Goal: Obtain resource: Obtain resource

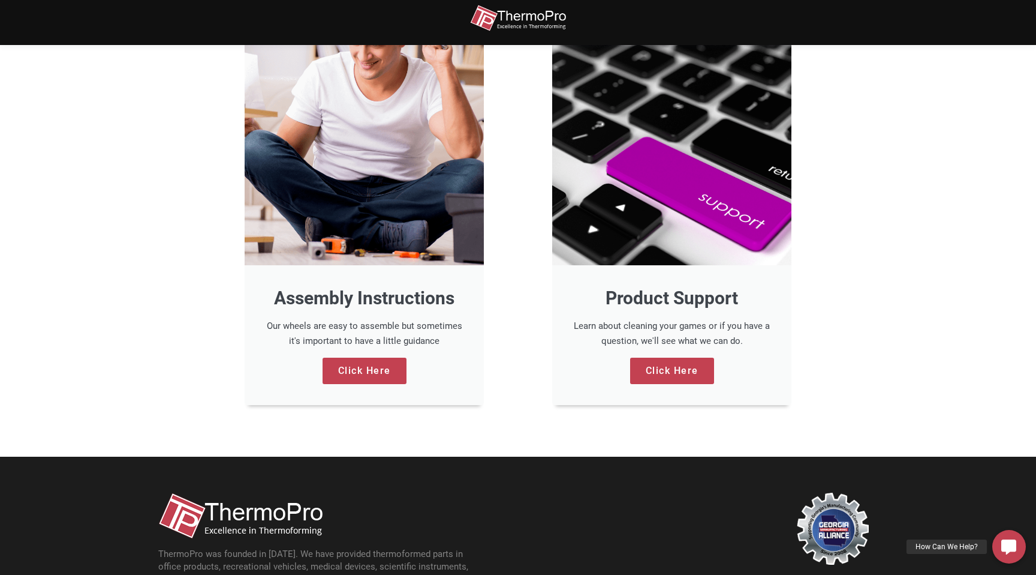
scroll to position [920, 0]
click at [647, 296] on h3 "Product Support" at bounding box center [671, 298] width 197 height 23
click at [657, 380] on link "Click Here" at bounding box center [672, 371] width 84 height 26
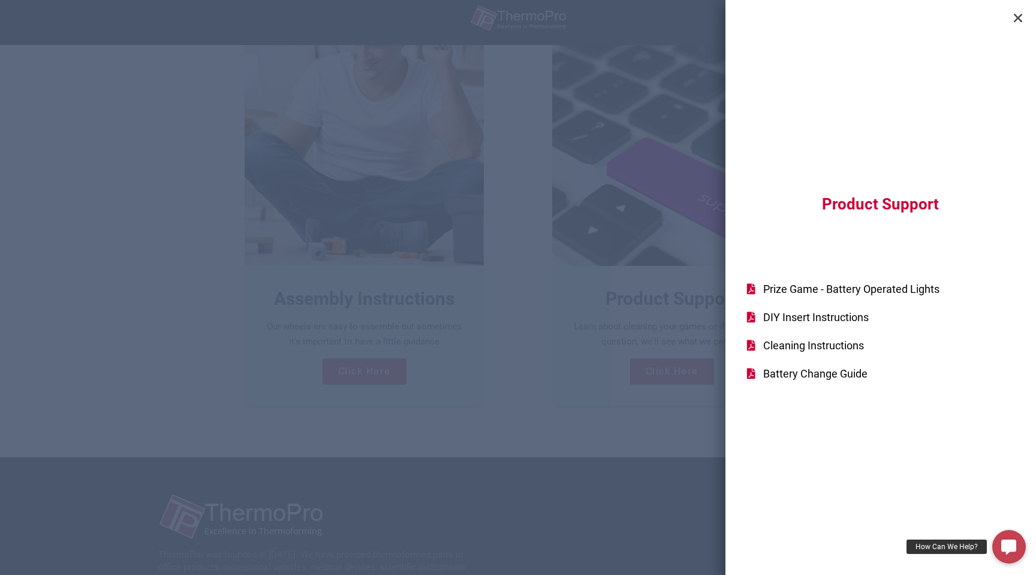
click at [366, 381] on div "Product Support Prize Game - Battery Operated Lights DIY Insert Instructions Cl…" at bounding box center [518, 287] width 1036 height 575
click at [361, 383] on div "Product Support Prize Game - Battery Operated Lights DIY Insert Instructions Cl…" at bounding box center [518, 287] width 1036 height 575
click at [1014, 19] on icon "Close" at bounding box center [1018, 18] width 12 height 12
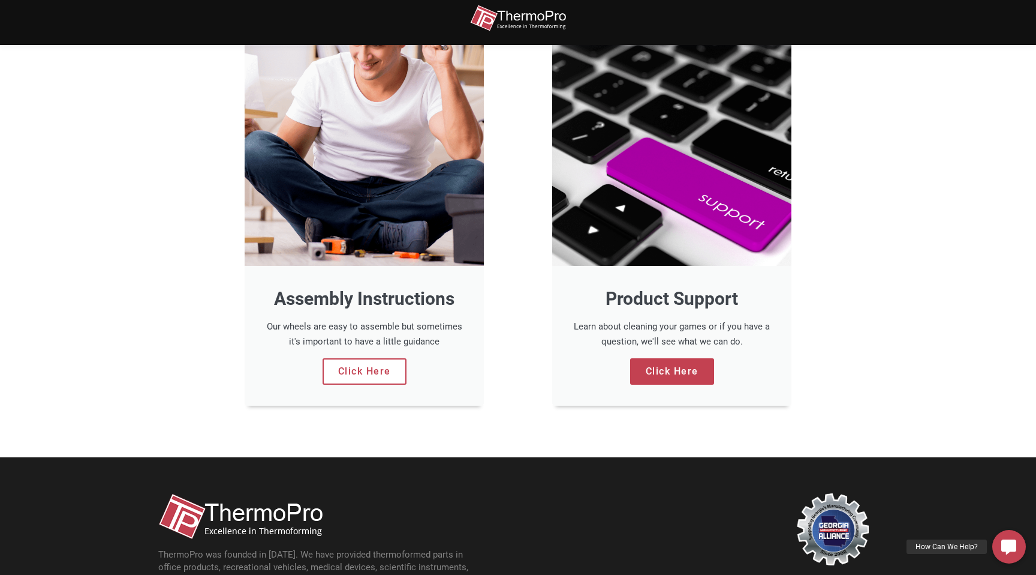
click at [378, 383] on link "Click Here" at bounding box center [365, 371] width 84 height 26
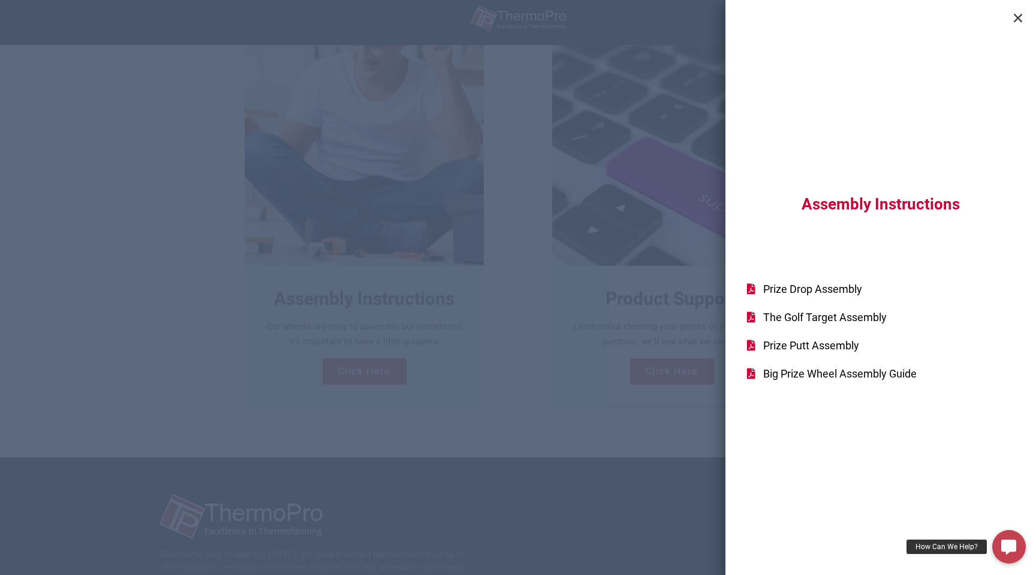
click at [1019, 17] on icon "Close" at bounding box center [1018, 18] width 12 height 12
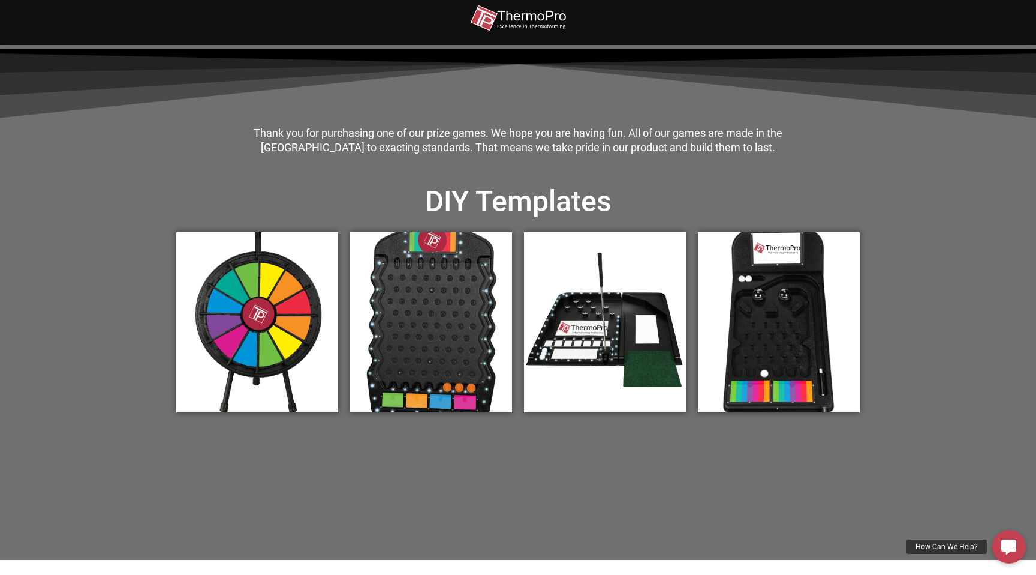
scroll to position [254, 0]
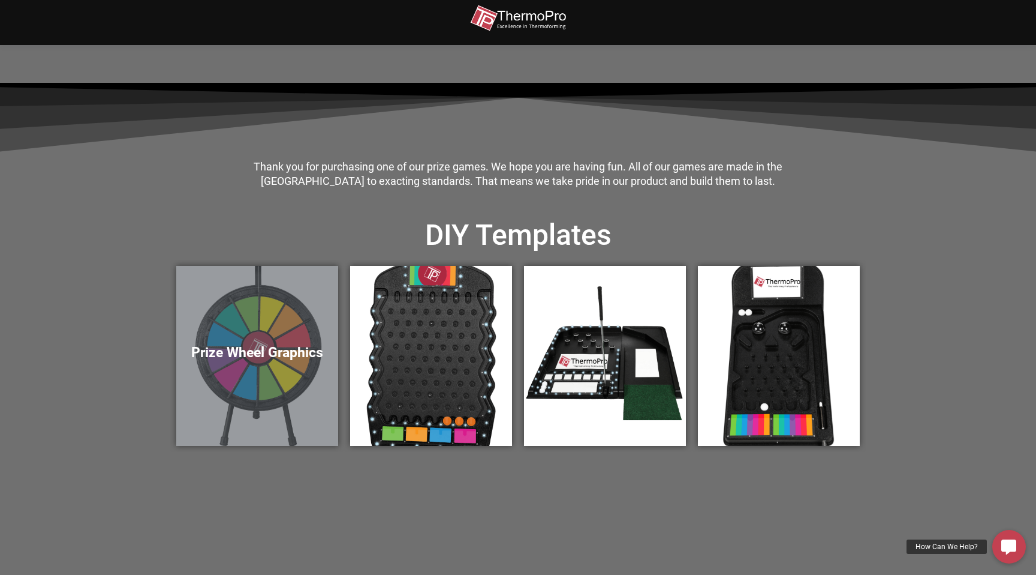
click at [255, 357] on h5 "Prize Wheel Graphics" at bounding box center [257, 352] width 138 height 17
click at [267, 362] on div "Prize Wheel Graphics" at bounding box center [257, 356] width 162 height 180
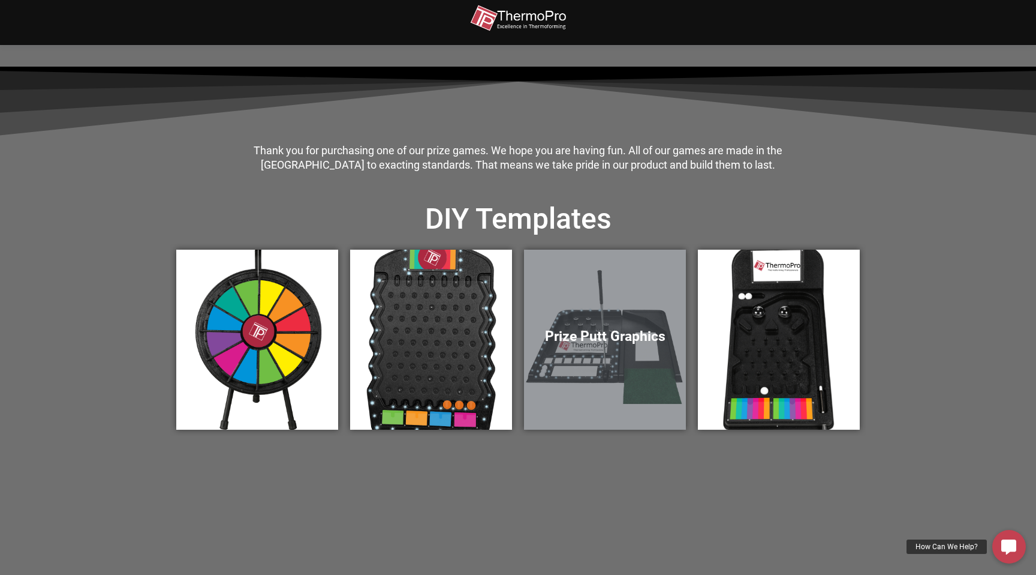
scroll to position [278, 0]
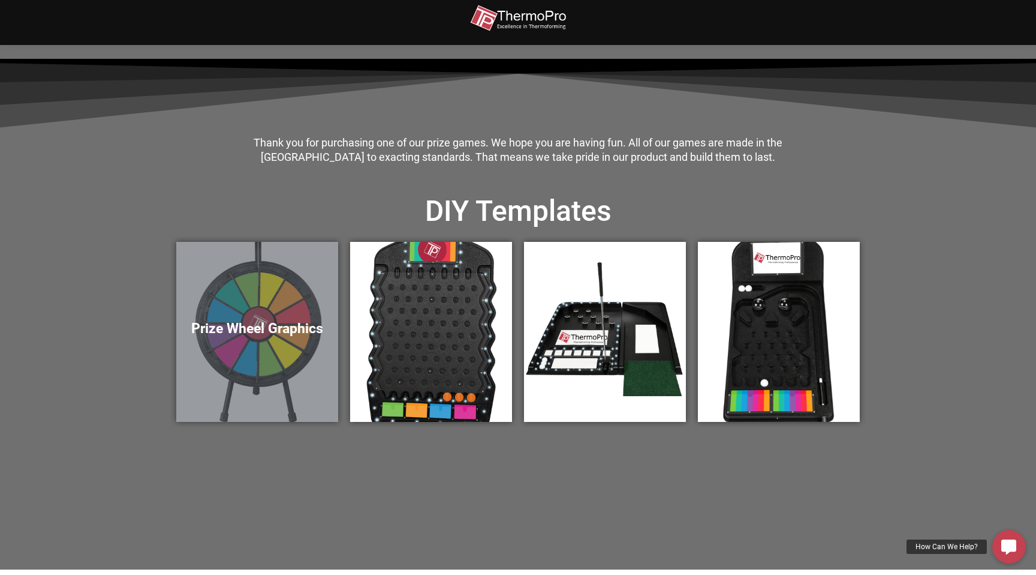
click at [274, 335] on h5 "Prize Wheel Graphics" at bounding box center [257, 328] width 138 height 17
click at [311, 327] on h5 "Prize Wheel Graphics" at bounding box center [257, 328] width 138 height 17
click at [303, 335] on h5 "Prize Wheel Graphics" at bounding box center [257, 328] width 138 height 17
click at [264, 305] on div "Prize Wheel Graphics" at bounding box center [257, 332] width 162 height 180
click at [289, 308] on div "Prize Wheel Graphics" at bounding box center [257, 332] width 162 height 180
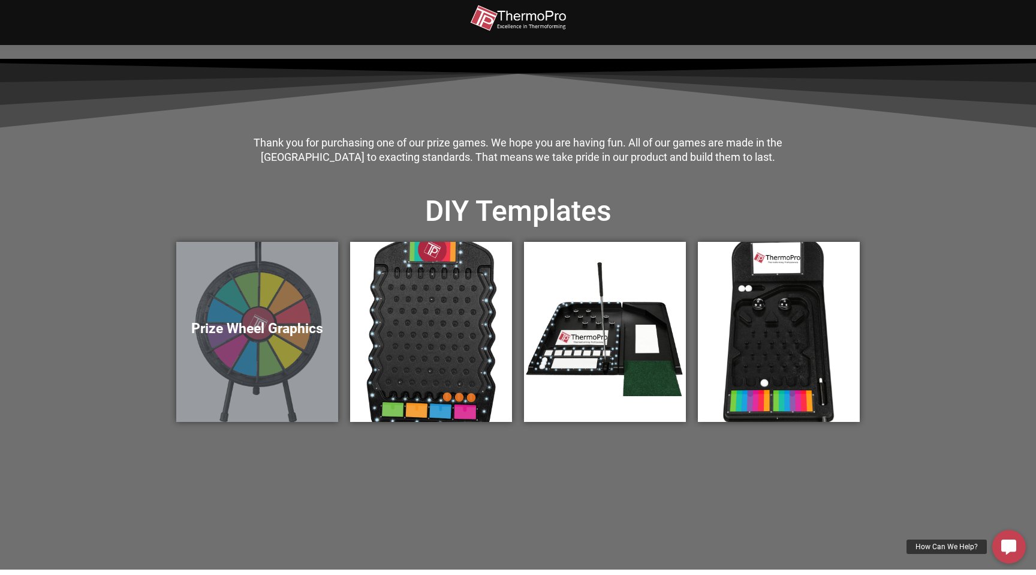
click at [211, 306] on div "Prize Wheel Graphics" at bounding box center [257, 332] width 162 height 180
click at [207, 341] on div "Prize Wheel Graphics" at bounding box center [257, 332] width 162 height 180
click at [289, 281] on div "Prize Wheel Graphics" at bounding box center [257, 332] width 162 height 180
click at [257, 297] on div "Prize Wheel Graphics" at bounding box center [257, 332] width 162 height 180
click at [259, 330] on h5 "Prize Wheel Graphics" at bounding box center [257, 328] width 138 height 17
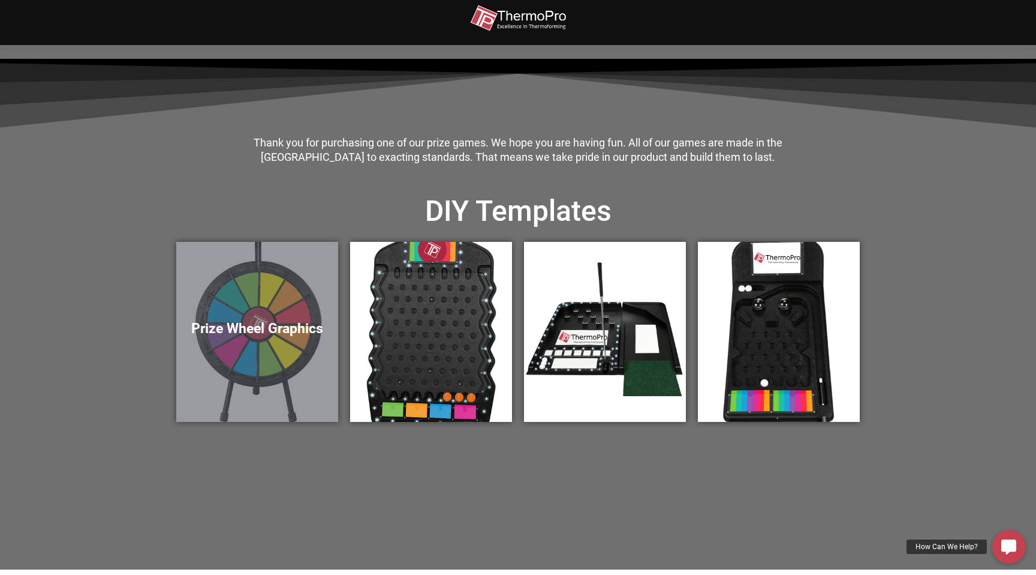
click at [254, 329] on h5 "Prize Wheel Graphics" at bounding box center [257, 328] width 138 height 17
click at [267, 302] on div "Prize Wheel Graphics" at bounding box center [257, 332] width 162 height 180
click at [298, 301] on div "Prize Wheel Graphics" at bounding box center [257, 332] width 162 height 180
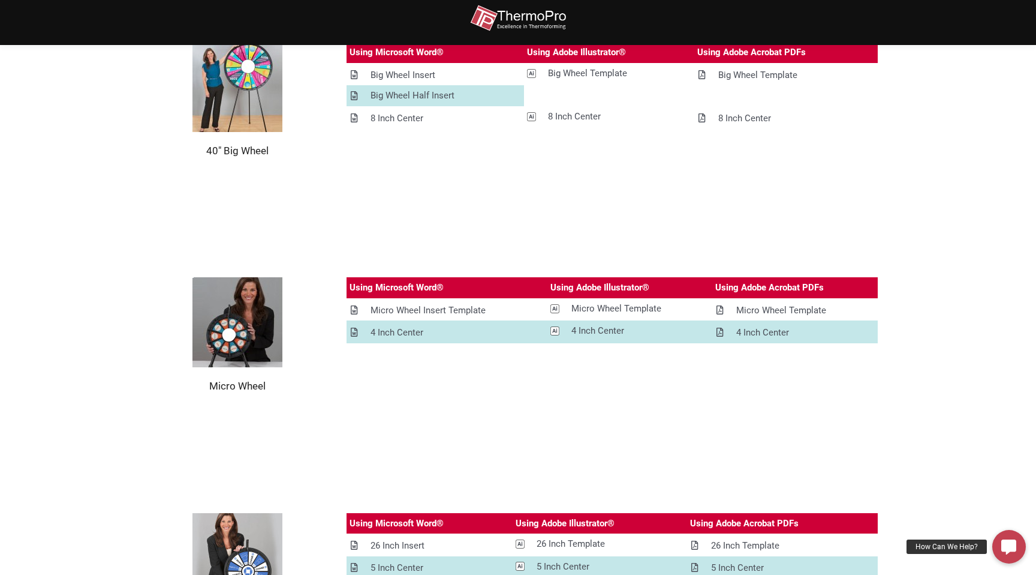
scroll to position [1520, 0]
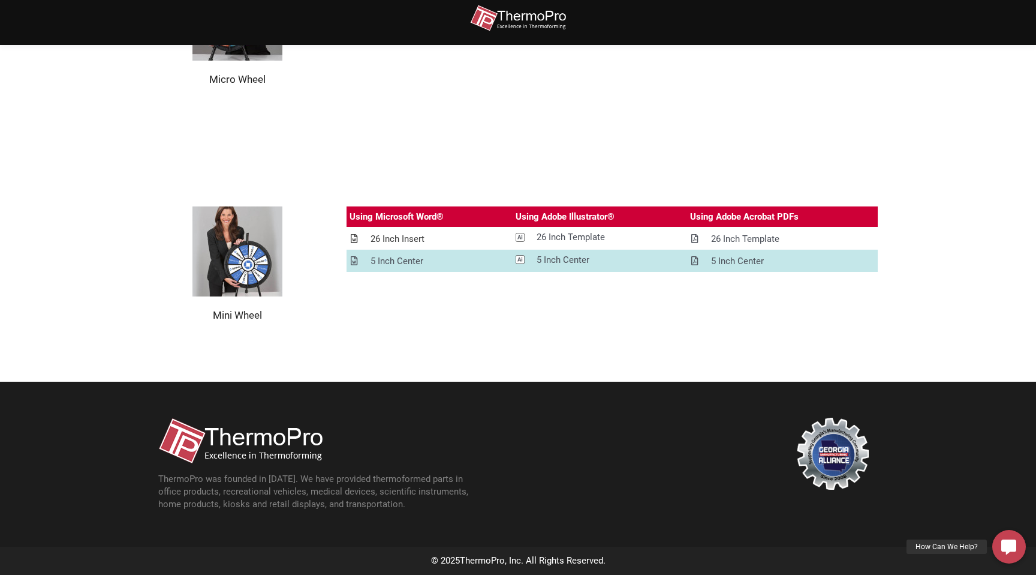
click at [399, 236] on div "26 Inch Insert" at bounding box center [398, 238] width 54 height 15
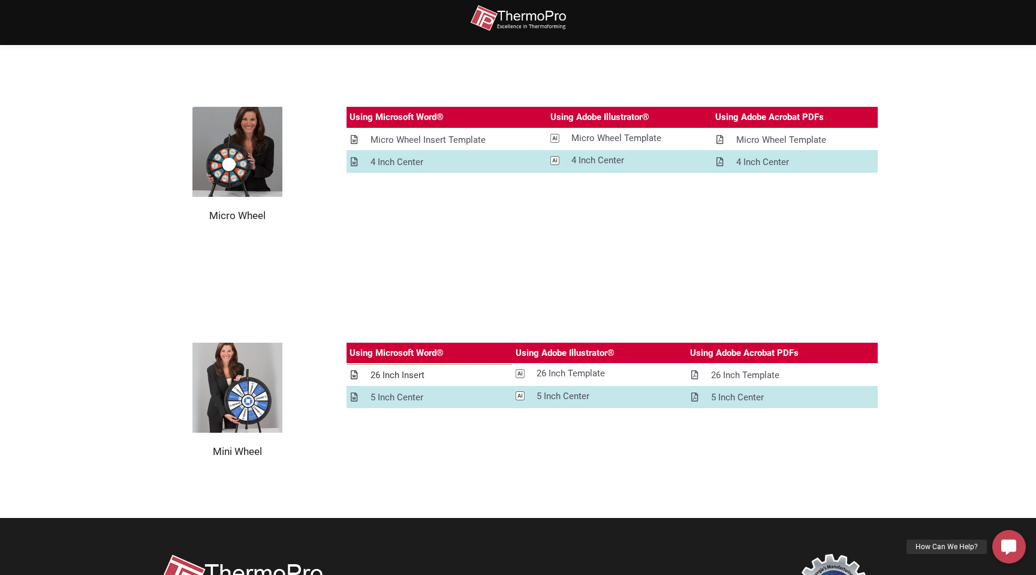
scroll to position [1502, 0]
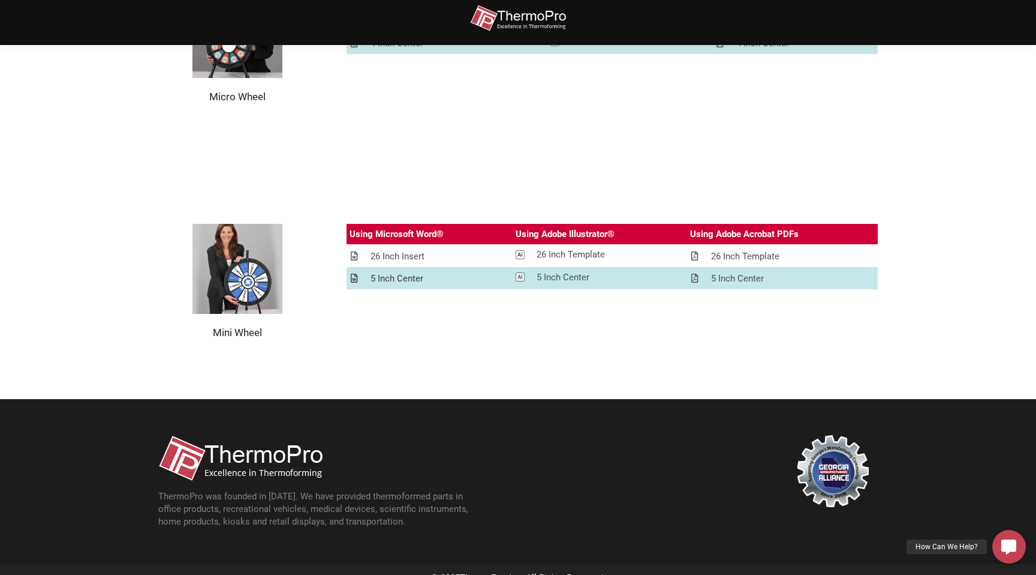
click at [399, 278] on div "5 Inch Center" at bounding box center [397, 278] width 53 height 15
click at [567, 254] on div "26 Inch Template" at bounding box center [571, 254] width 68 height 15
click at [561, 279] on div "5 Inch Center" at bounding box center [563, 277] width 53 height 15
click at [719, 257] on div "26 Inch Template" at bounding box center [745, 256] width 68 height 15
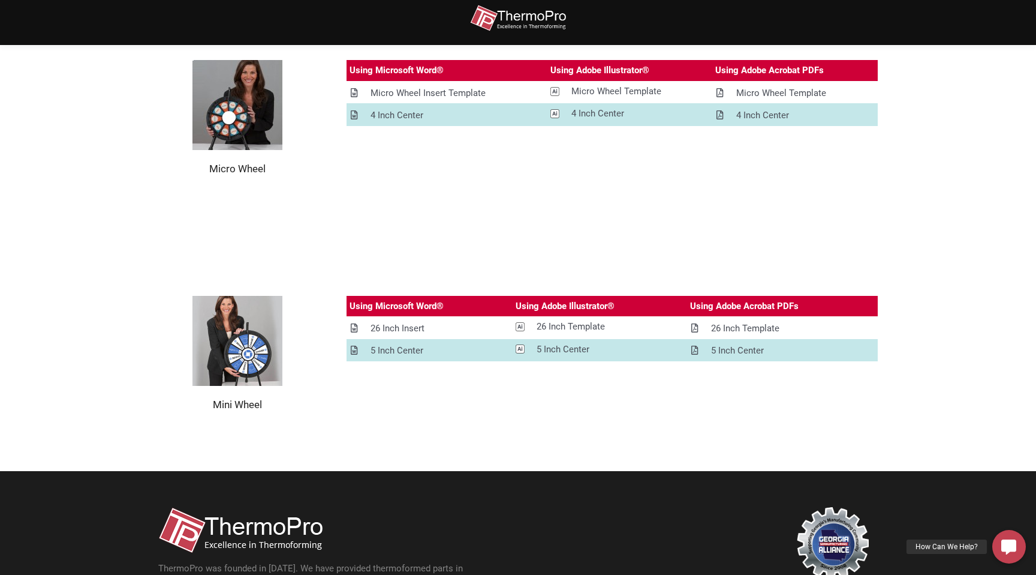
scroll to position [1520, 0]
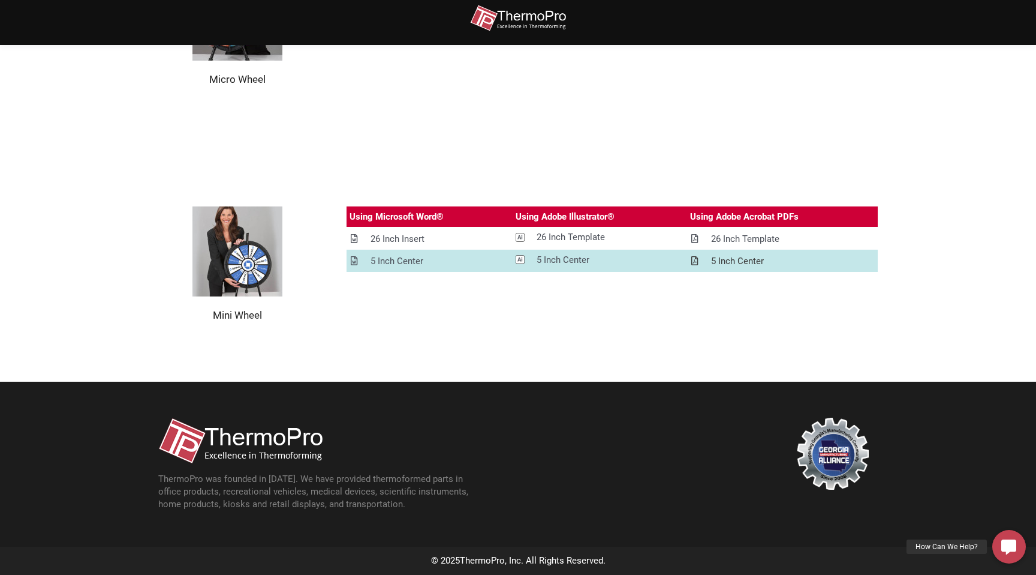
click at [736, 255] on div "5 Inch Center" at bounding box center [737, 261] width 53 height 15
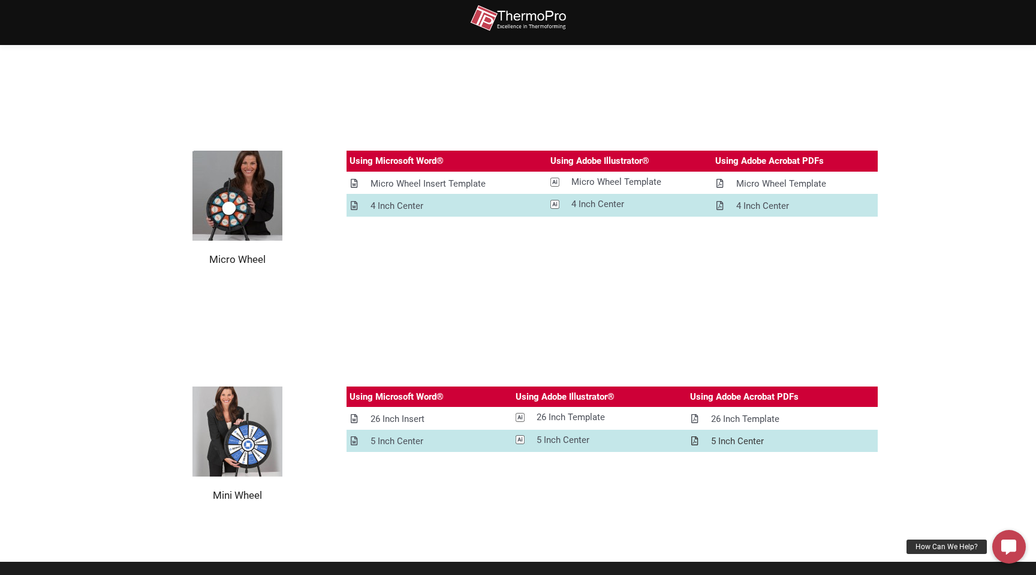
scroll to position [1195, 0]
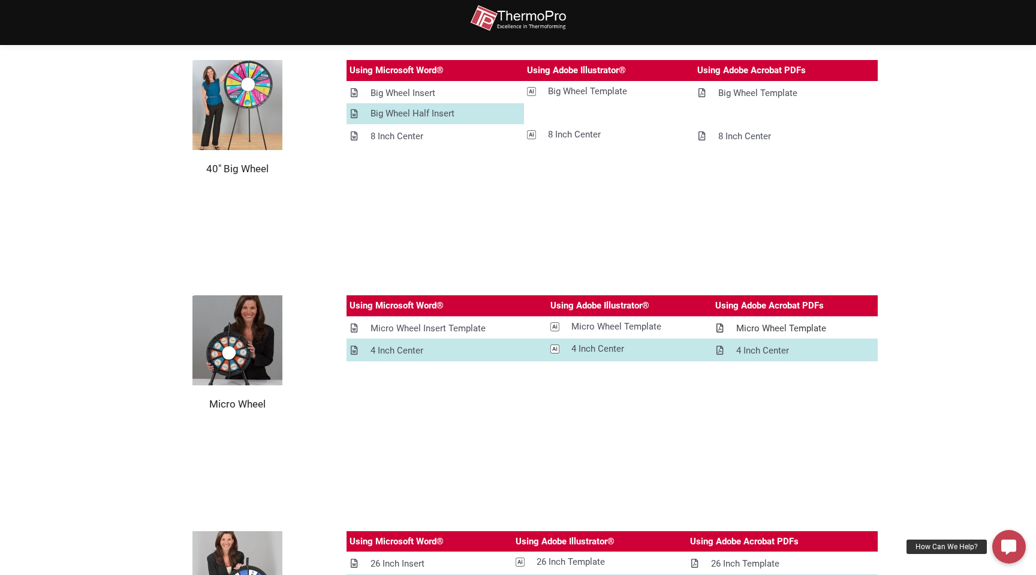
click at [768, 330] on div "Micro Wheel Template" at bounding box center [781, 328] width 90 height 15
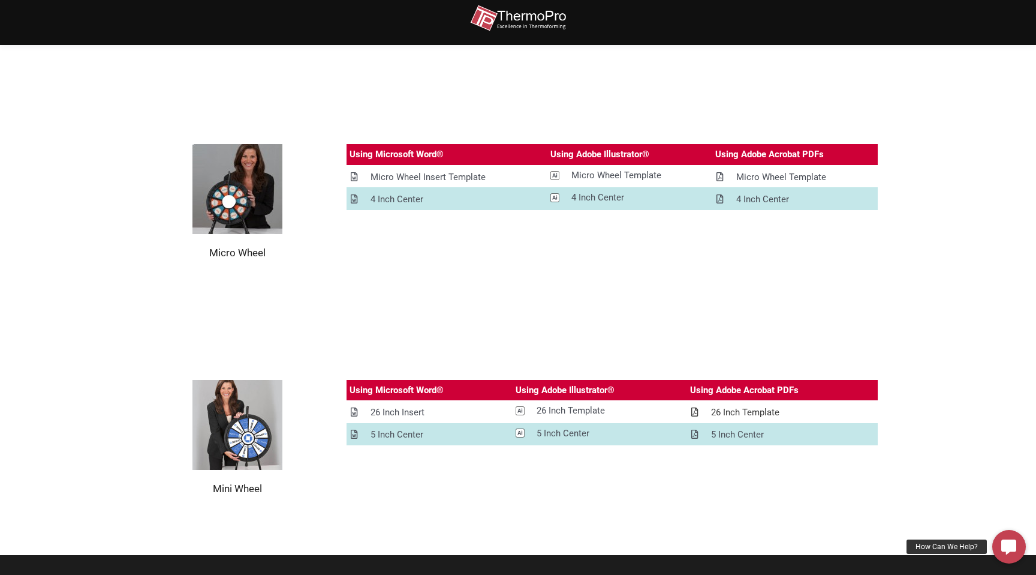
scroll to position [1322, 0]
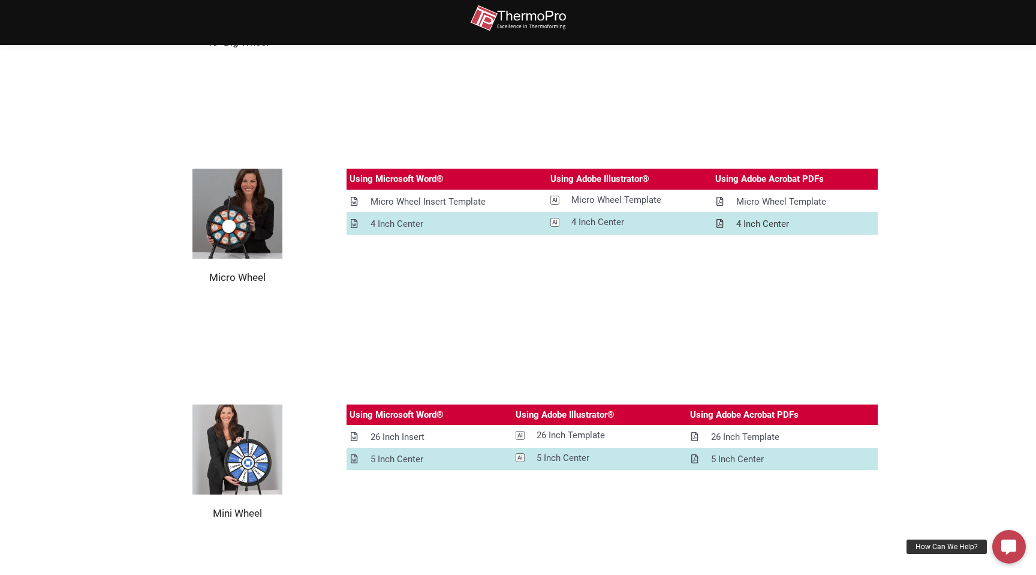
click at [750, 224] on div "4 Inch Center" at bounding box center [762, 223] width 53 height 15
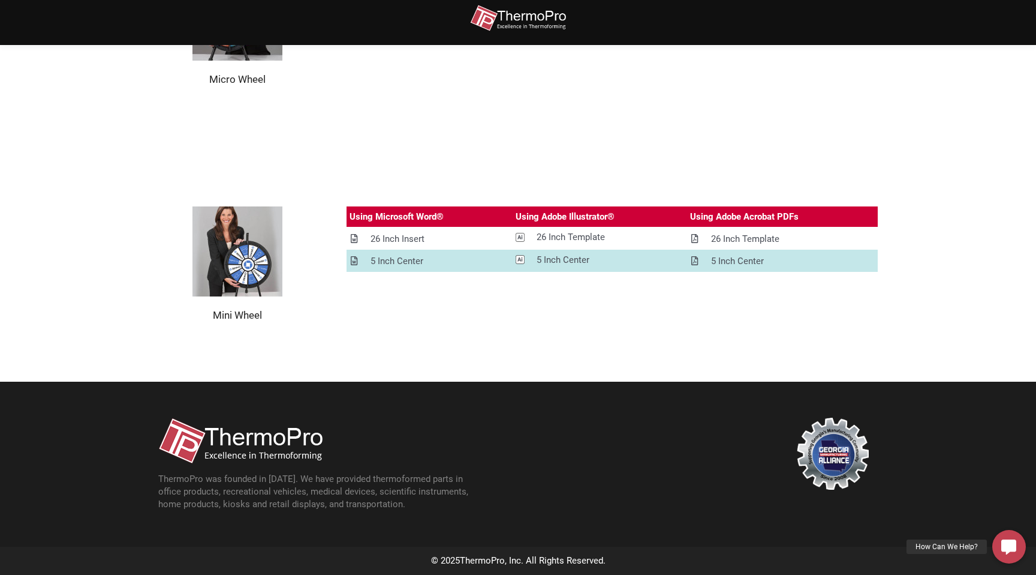
scroll to position [1115, 0]
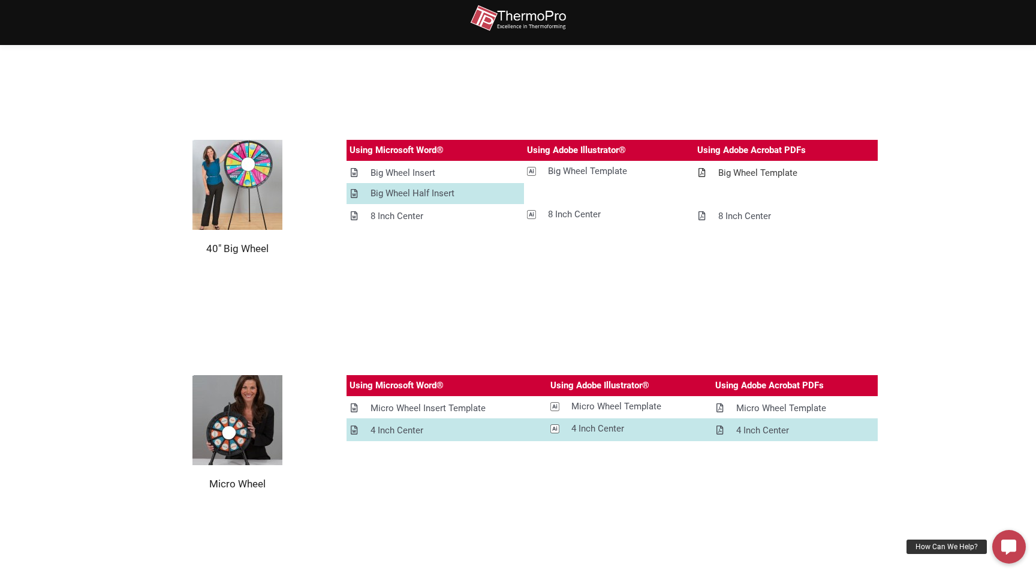
click at [748, 172] on div "Big Wheel Template" at bounding box center [757, 173] width 79 height 15
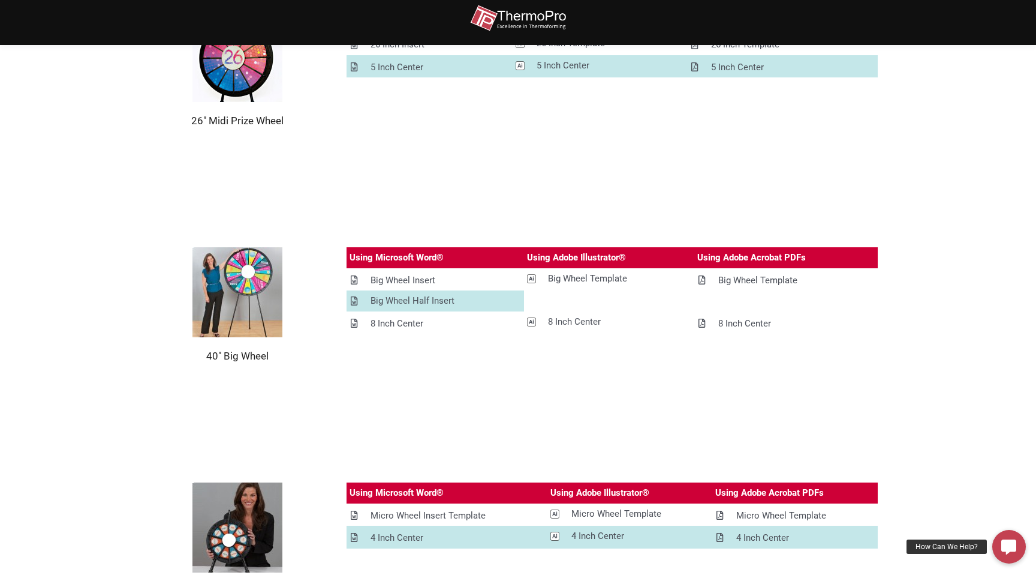
scroll to position [995, 0]
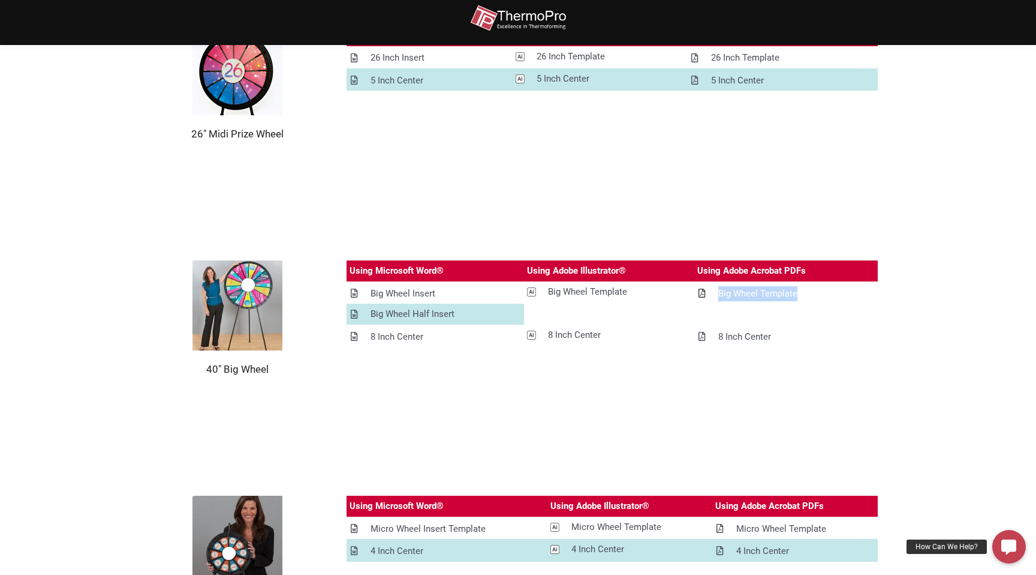
click at [737, 293] on div "Big Wheel Template" at bounding box center [757, 293] width 79 height 15
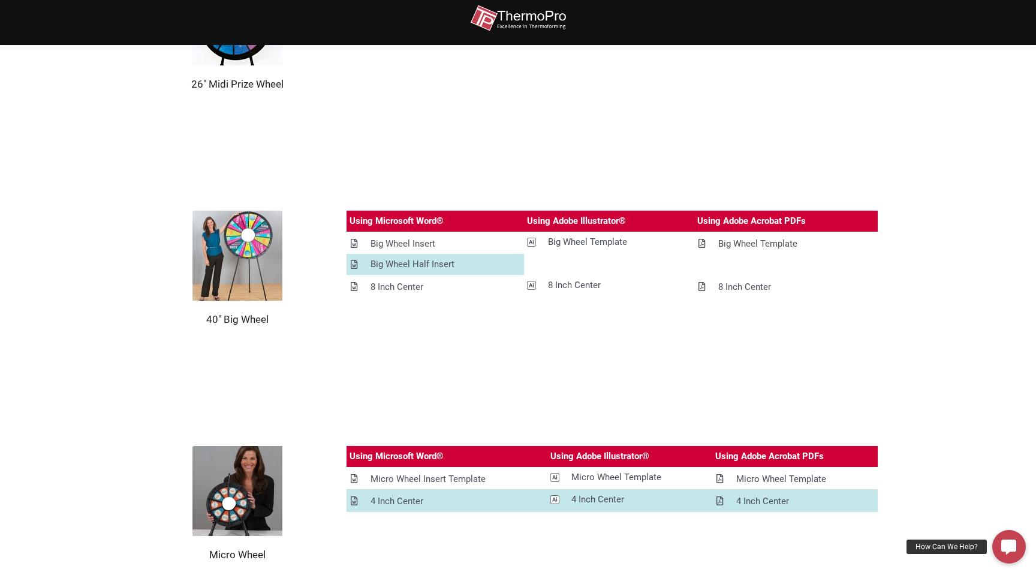
scroll to position [1019, 0]
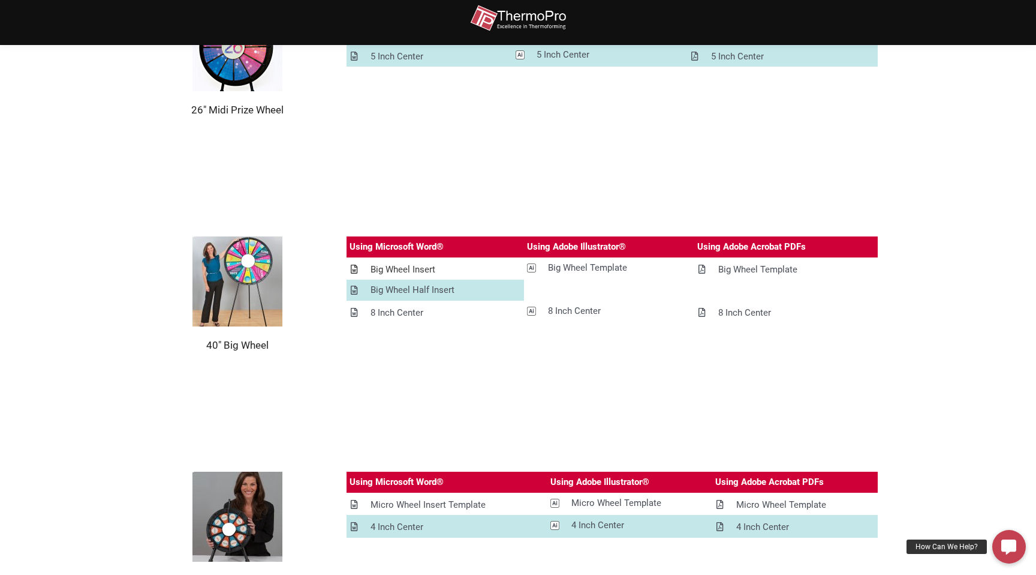
click at [399, 264] on div "Big Wheel Insert" at bounding box center [403, 269] width 65 height 15
click at [435, 293] on div "Big Wheel Half Insert" at bounding box center [413, 289] width 84 height 15
click at [874, 10] on div at bounding box center [518, 18] width 720 height 36
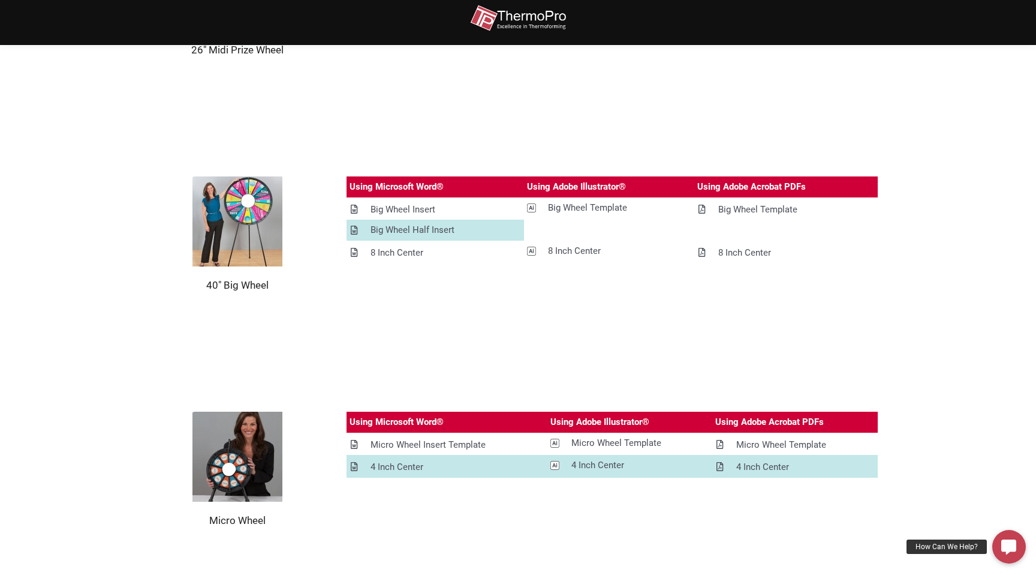
scroll to position [1045, 0]
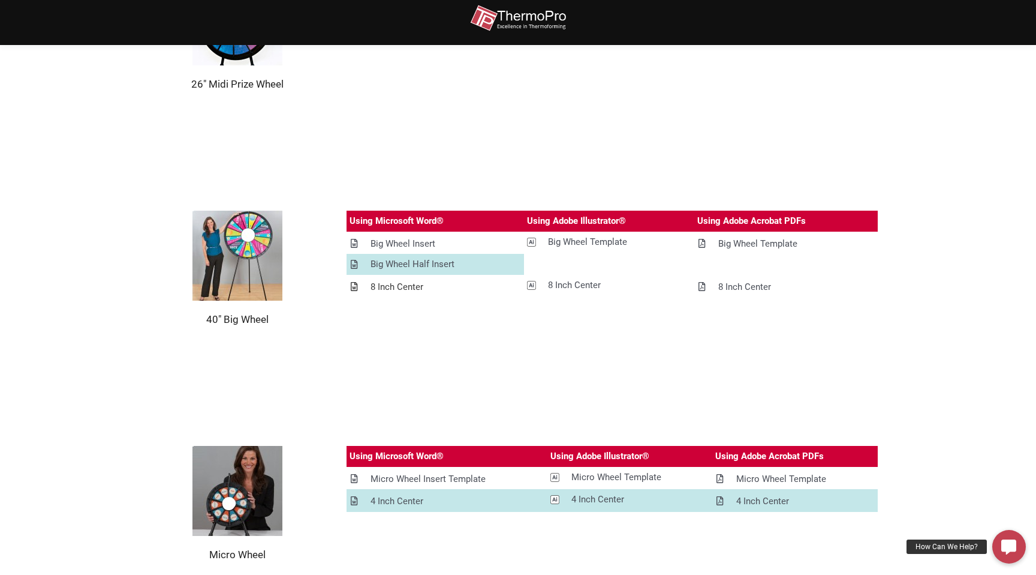
click at [403, 284] on div "8 Inch Center" at bounding box center [397, 286] width 53 height 15
click at [575, 247] on div "Big Wheel Template" at bounding box center [587, 241] width 79 height 15
click at [859, 21] on div at bounding box center [518, 18] width 720 height 36
click at [587, 284] on div "8 Inch Center" at bounding box center [574, 285] width 53 height 15
click at [751, 287] on div "8 Inch Center" at bounding box center [744, 286] width 53 height 15
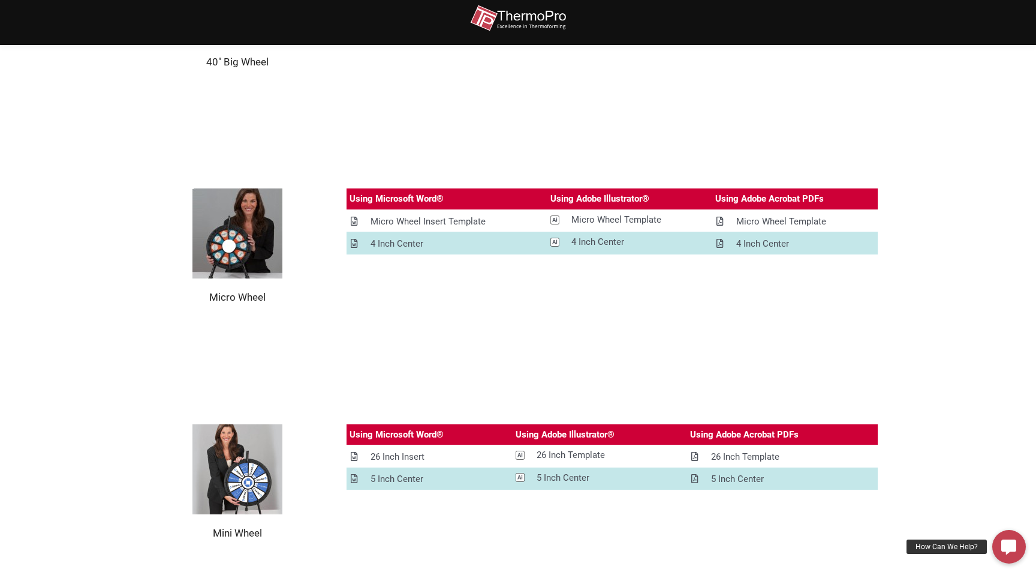
scroll to position [1256, 0]
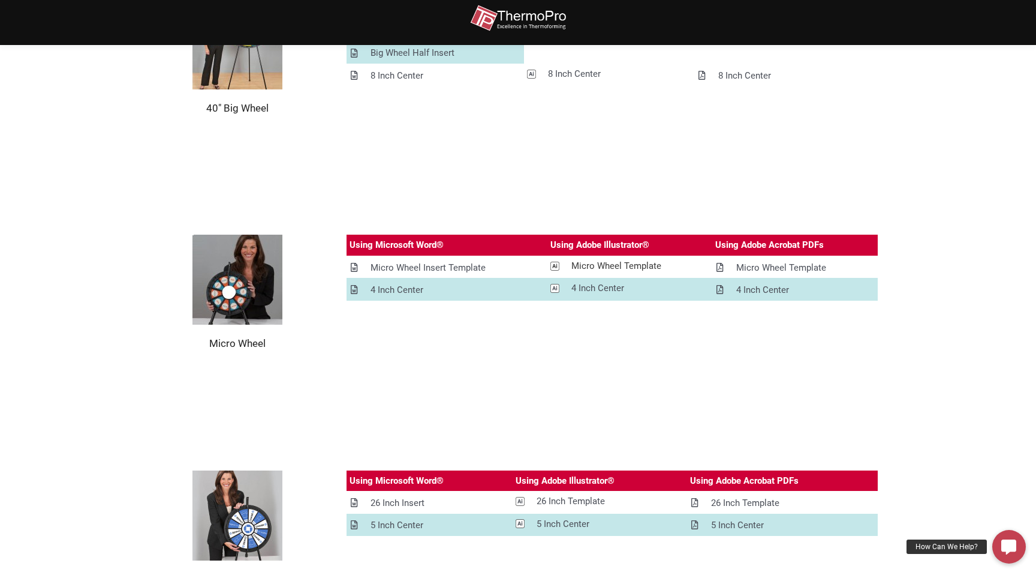
click at [621, 265] on div "Micro Wheel Template" at bounding box center [617, 265] width 90 height 15
click at [885, 4] on div at bounding box center [518, 22] width 744 height 45
click at [586, 293] on div "4 Inch Center" at bounding box center [598, 288] width 53 height 15
click at [863, 31] on div at bounding box center [518, 18] width 720 height 36
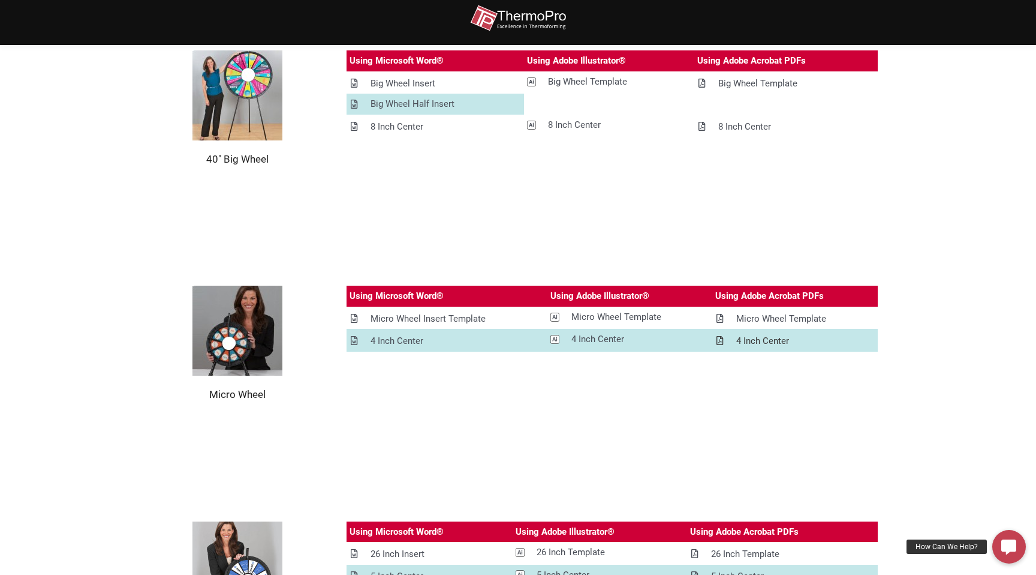
scroll to position [1202, 0]
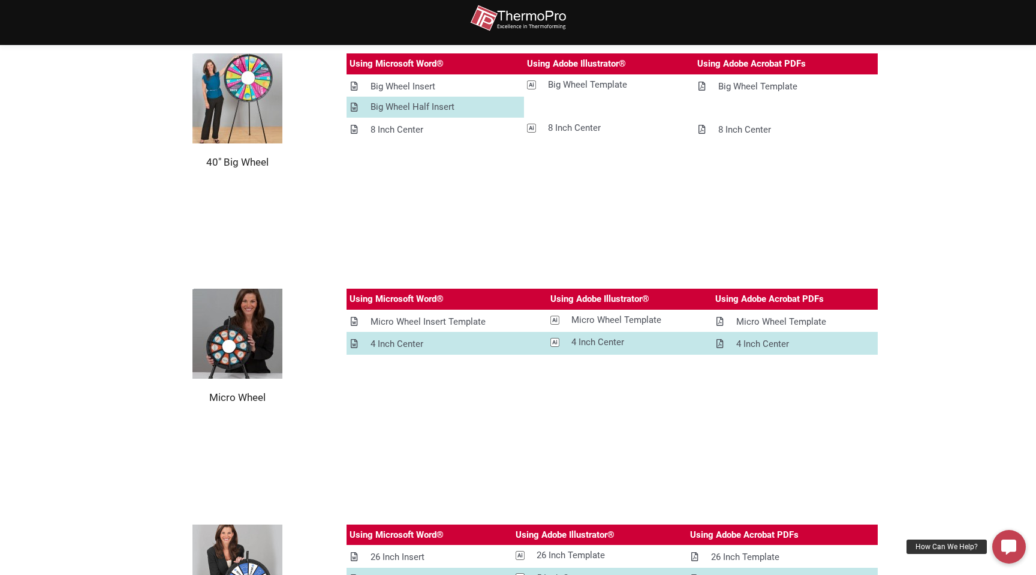
click at [763, 228] on section "Micro Wheel Using Microsoft Word® Using Adobe Illustrator® Using Adobe Acrobat …" at bounding box center [518, 345] width 1036 height 235
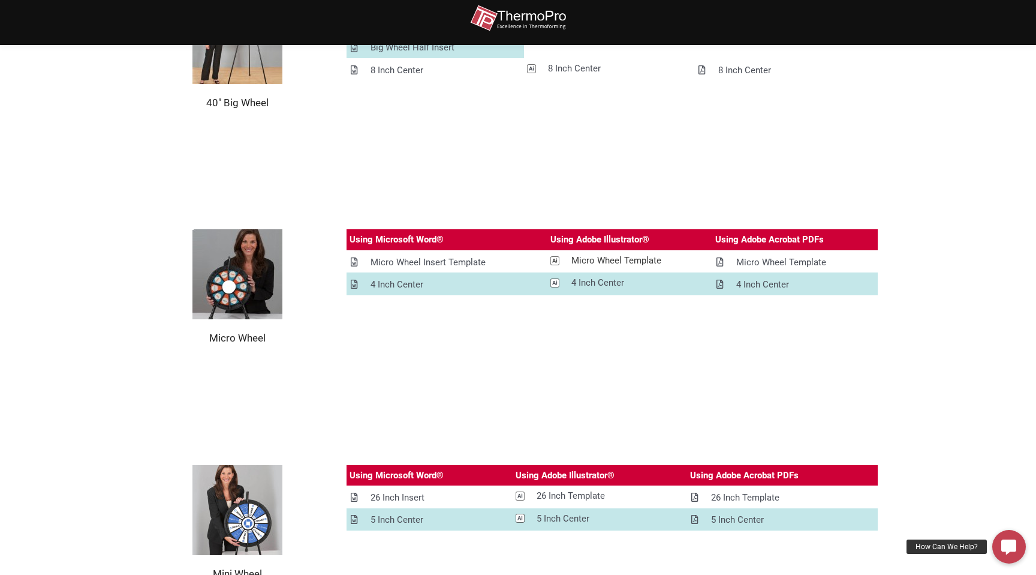
scroll to position [1298, 0]
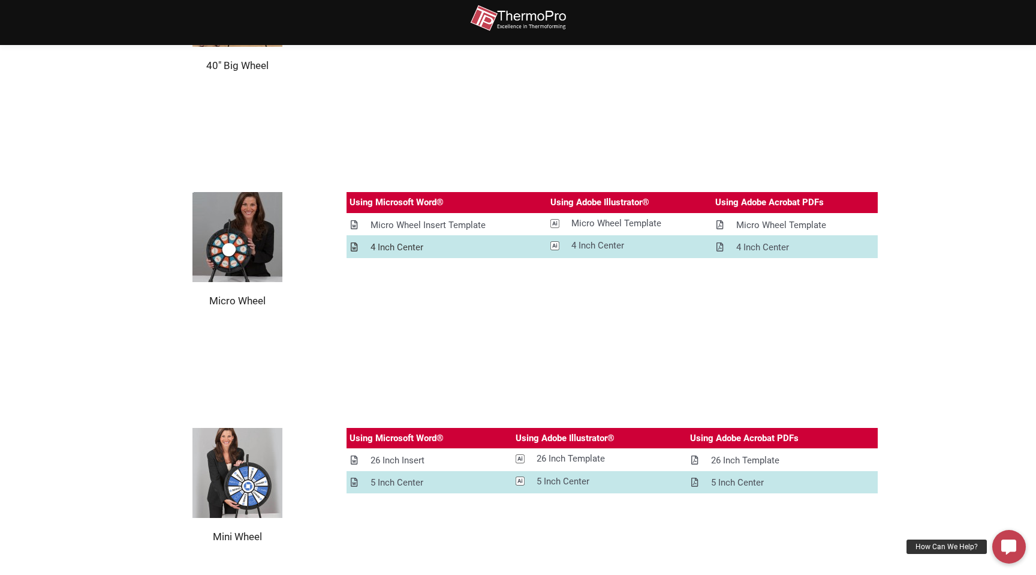
click at [398, 255] on link "4 Inch Center" at bounding box center [447, 247] width 201 height 21
click at [426, 226] on div "Micro Wheel Insert Template" at bounding box center [428, 225] width 115 height 15
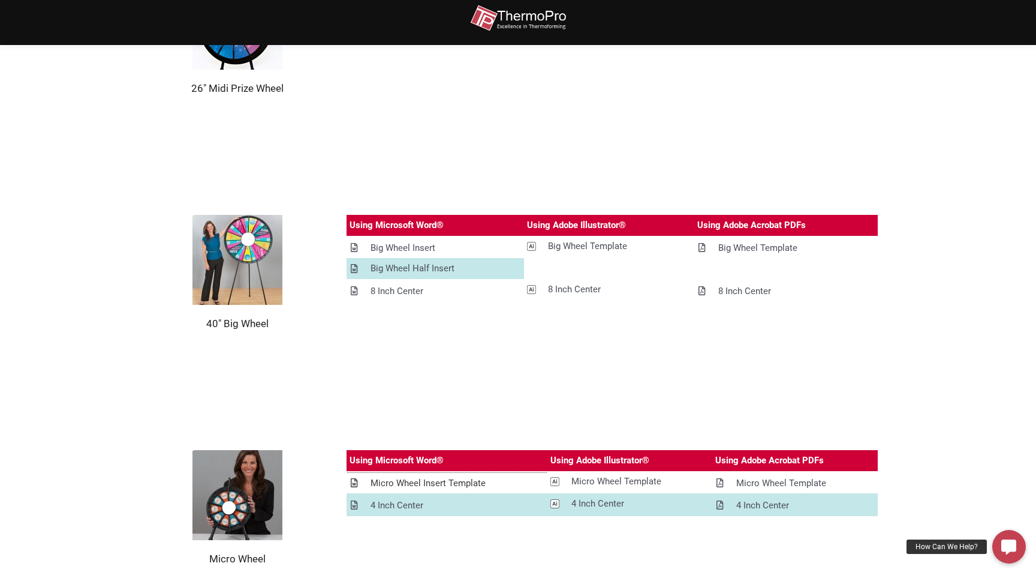
scroll to position [1027, 0]
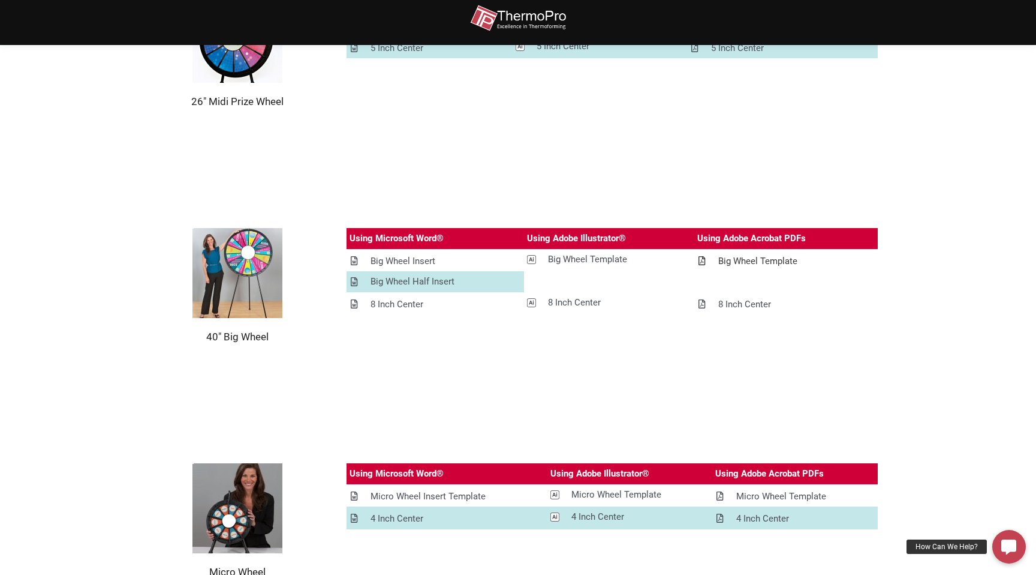
click at [757, 261] on div "Big Wheel Template" at bounding box center [757, 261] width 79 height 15
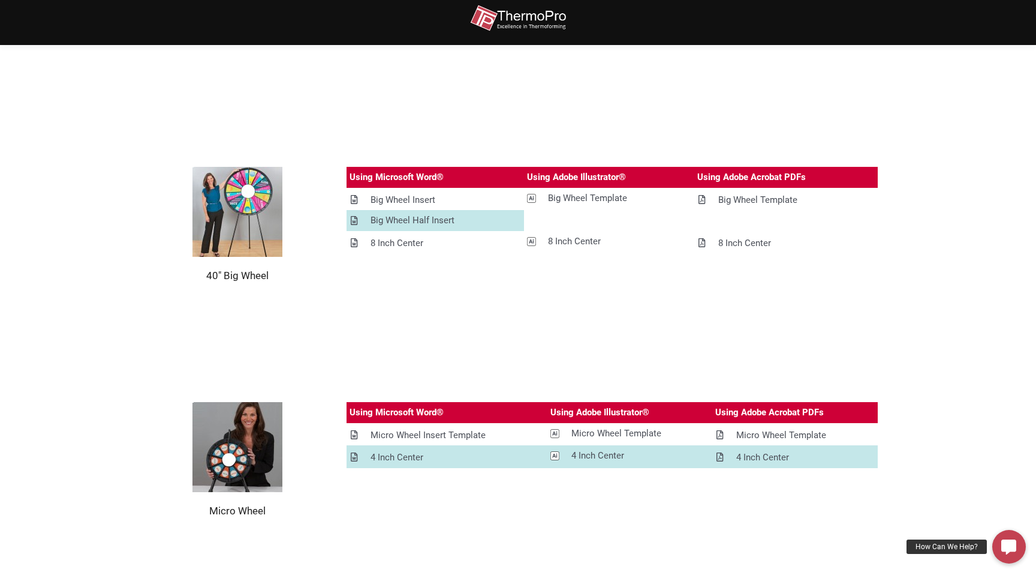
scroll to position [1067, 0]
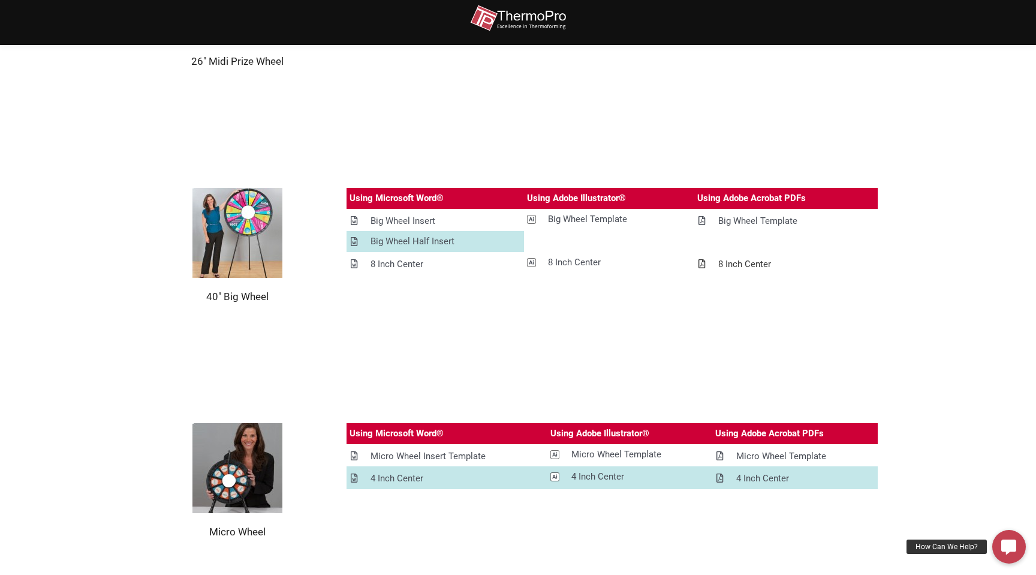
click at [732, 266] on div "8 Inch Center" at bounding box center [744, 264] width 53 height 15
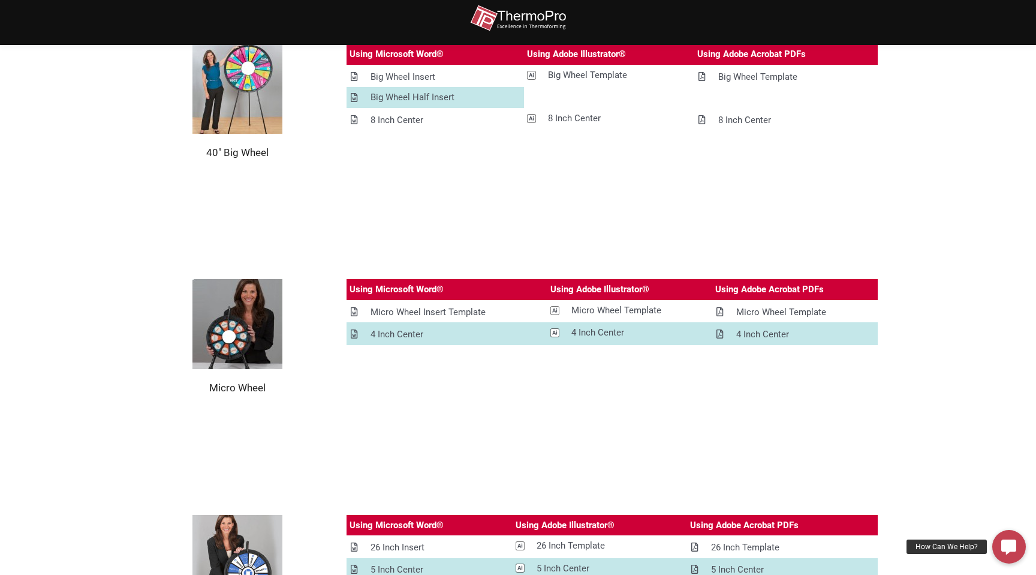
scroll to position [1198, 0]
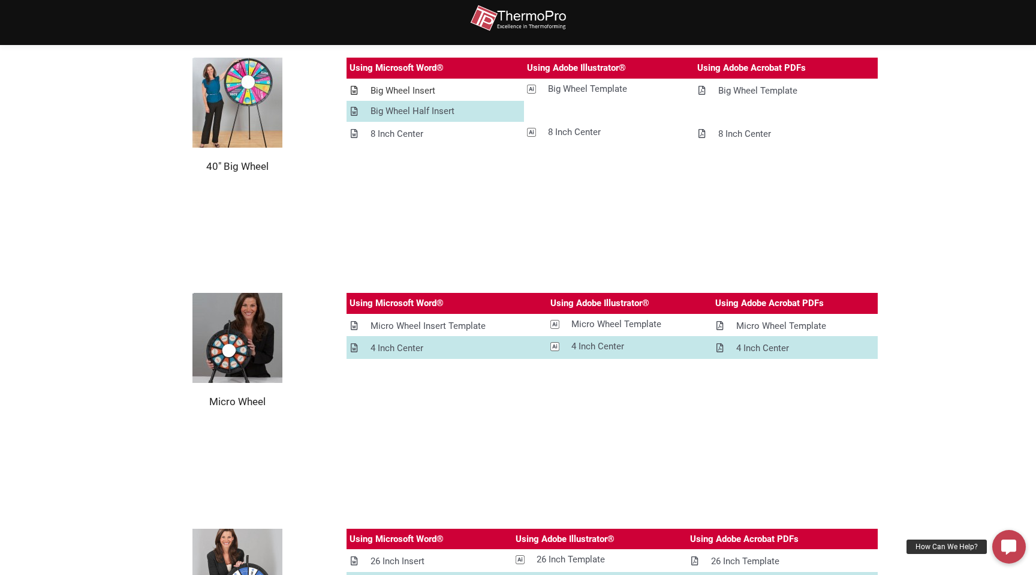
click at [417, 91] on div "Big Wheel Insert" at bounding box center [403, 90] width 65 height 15
click at [434, 105] on div "Big Wheel Half Insert" at bounding box center [413, 111] width 84 height 15
click at [405, 133] on div "8 Inch Center" at bounding box center [397, 134] width 53 height 15
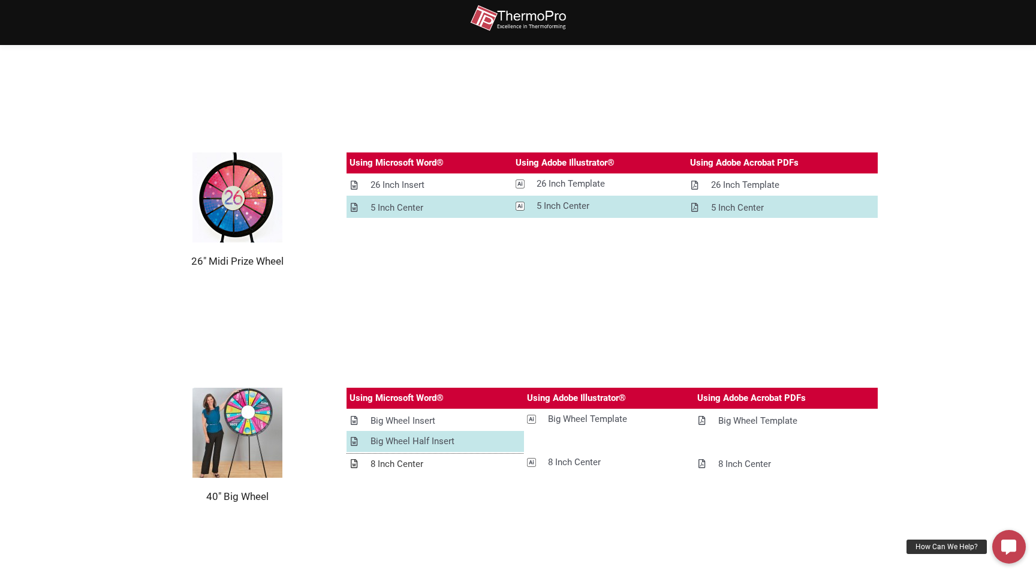
scroll to position [864, 0]
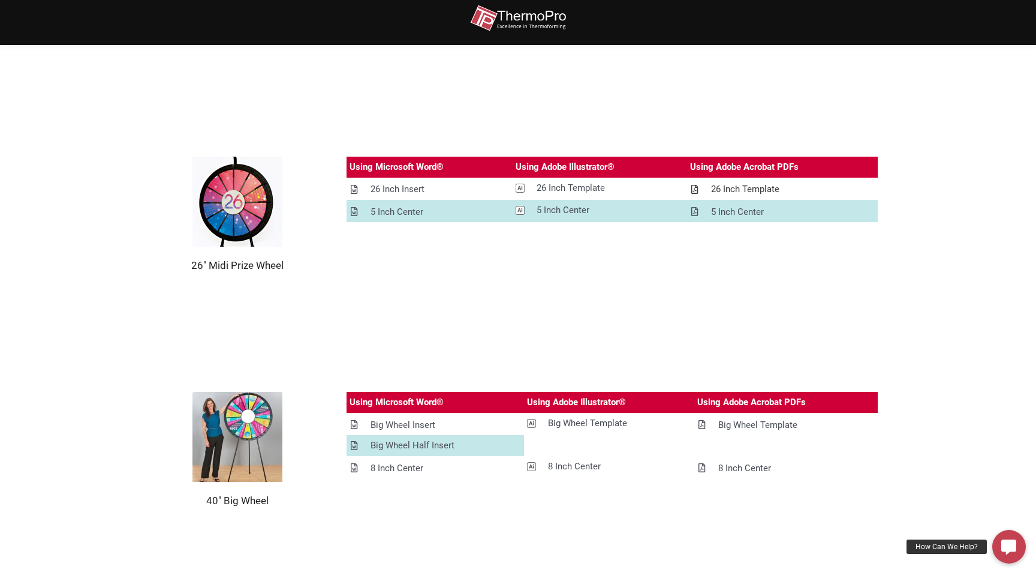
click at [760, 189] on div "26 Inch Template" at bounding box center [745, 189] width 68 height 15
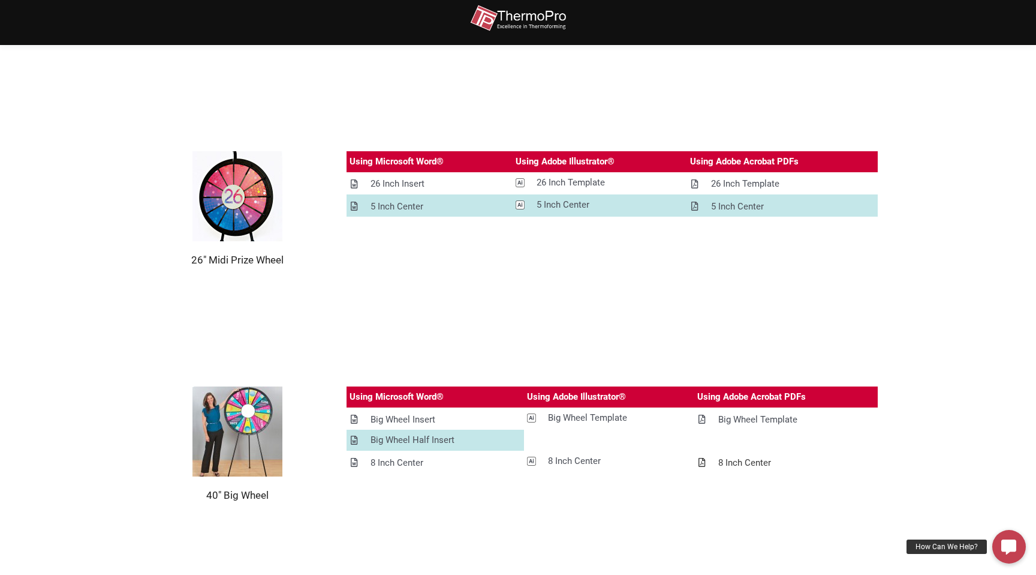
scroll to position [857, 0]
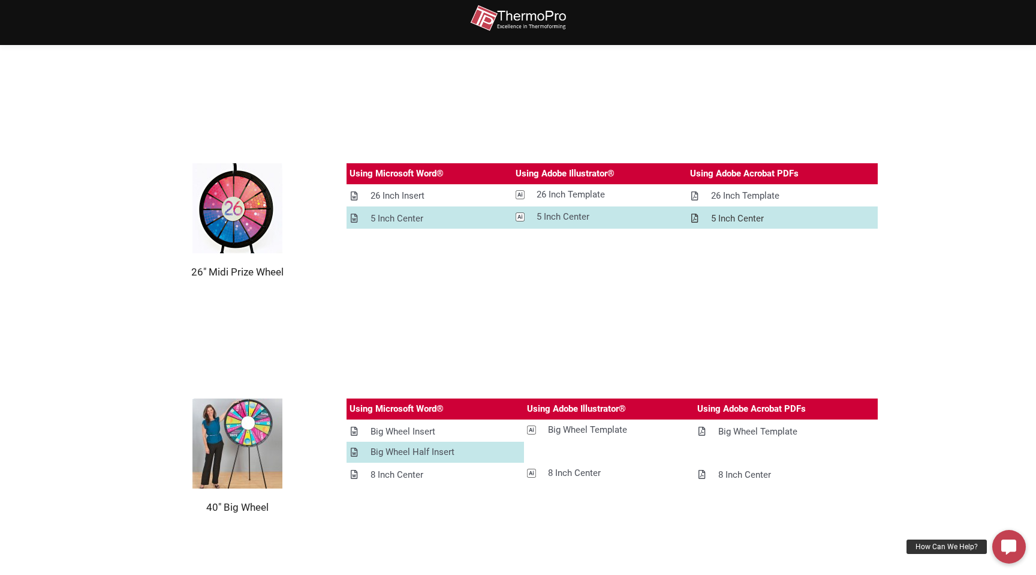
click at [721, 221] on div "5 Inch Center" at bounding box center [737, 218] width 53 height 15
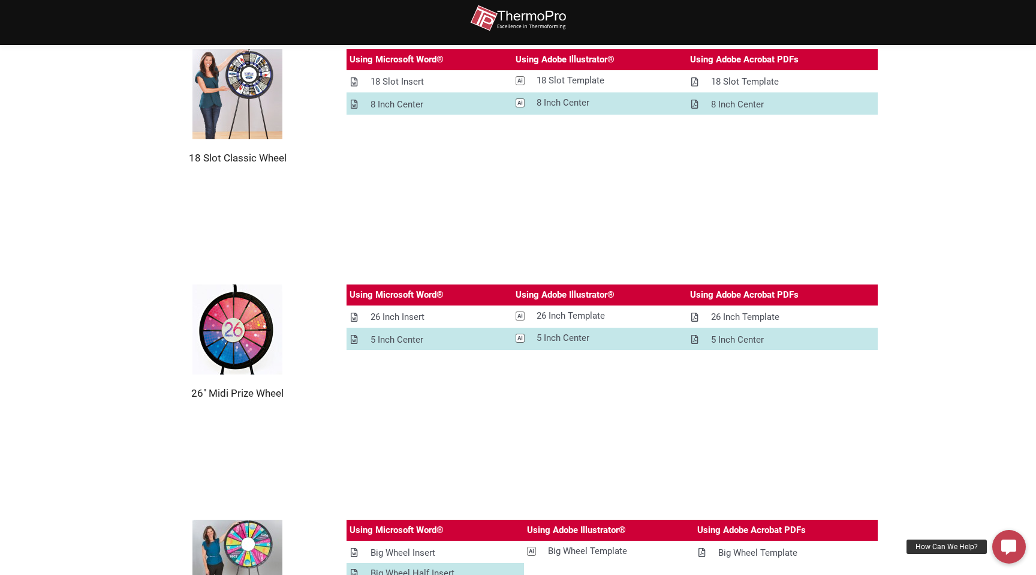
scroll to position [624, 0]
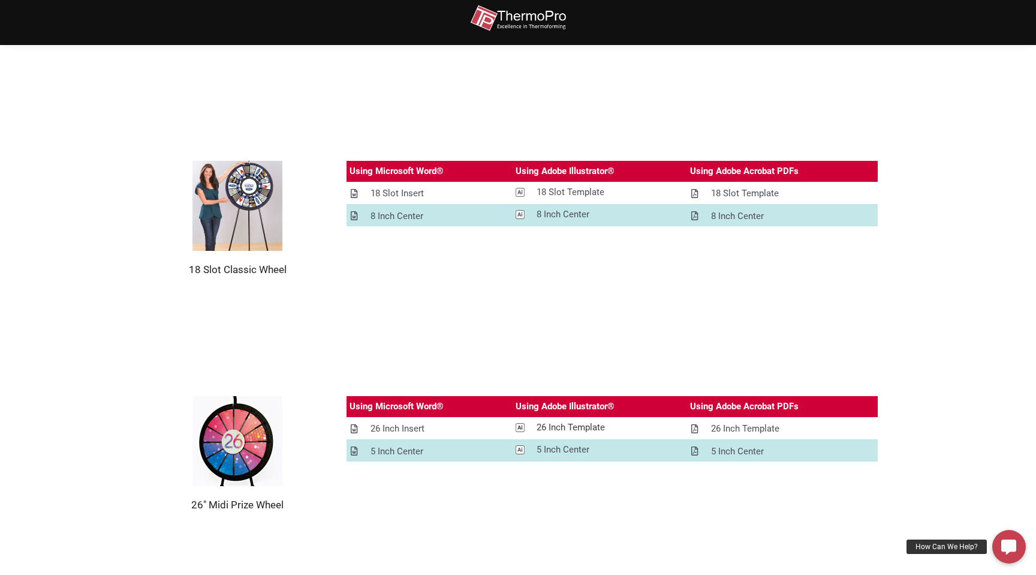
click at [575, 428] on div "26 Inch Template" at bounding box center [571, 427] width 68 height 15
click at [562, 449] on div "5 Inch Center" at bounding box center [563, 449] width 53 height 15
click at [417, 432] on div "26 Inch Insert" at bounding box center [398, 428] width 54 height 15
click at [401, 446] on div "5 Inch Center" at bounding box center [397, 451] width 53 height 15
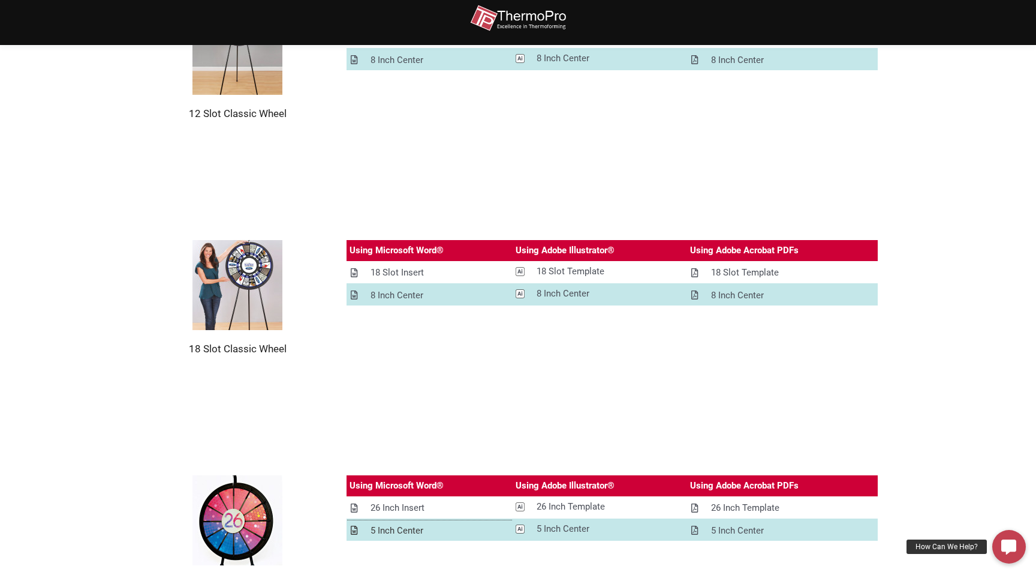
scroll to position [540, 0]
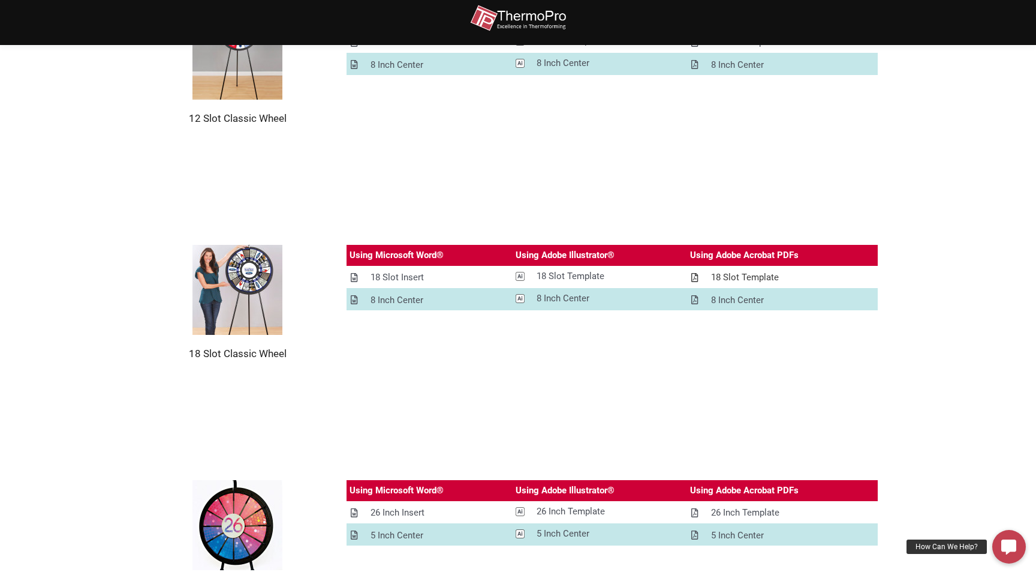
click at [745, 273] on div "18 Slot Template" at bounding box center [745, 277] width 68 height 15
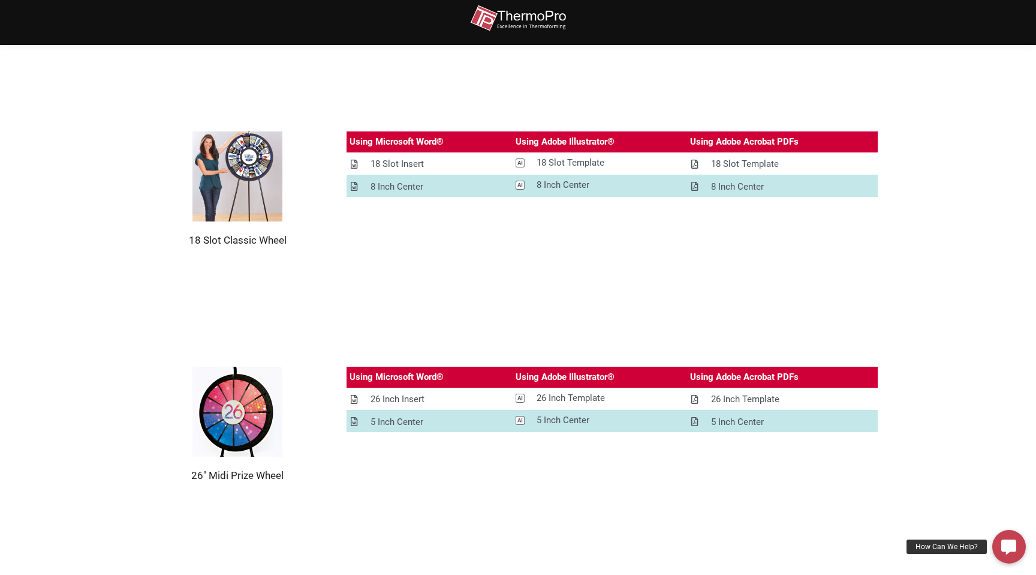
scroll to position [653, 0]
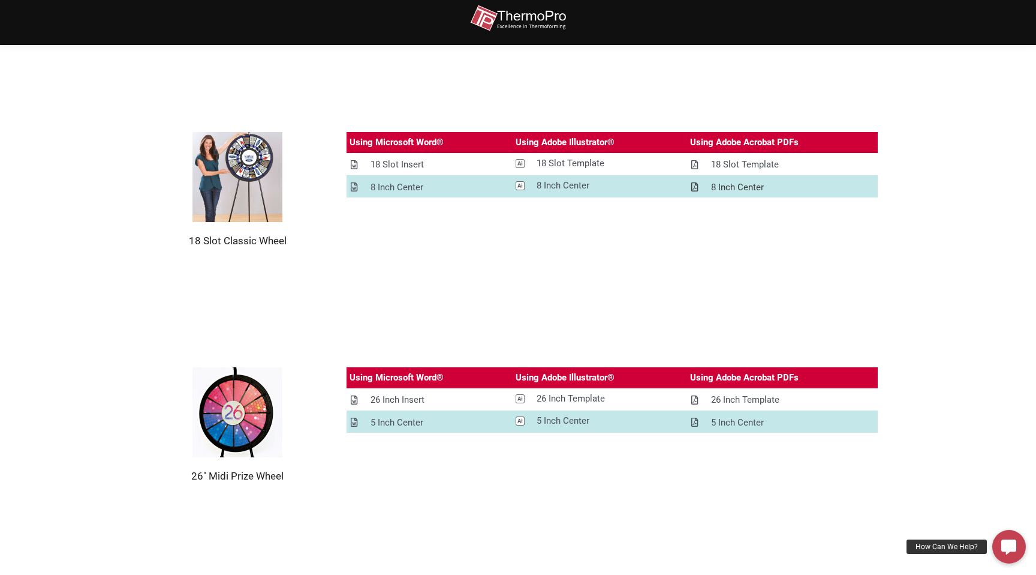
click at [735, 188] on div "8 Inch Center" at bounding box center [737, 187] width 53 height 15
click at [697, 160] on span at bounding box center [694, 165] width 9 height 10
click at [541, 162] on div "18 Slot Template" at bounding box center [571, 163] width 68 height 15
click at [535, 184] on div ".cls-1{fill:#fff;stroke:#000;stroke-miterlimit:10;stroke-width:10px;} 8 Inch Ce…" at bounding box center [553, 185] width 74 height 15
click at [401, 162] on div "18 Slot Insert" at bounding box center [397, 164] width 53 height 15
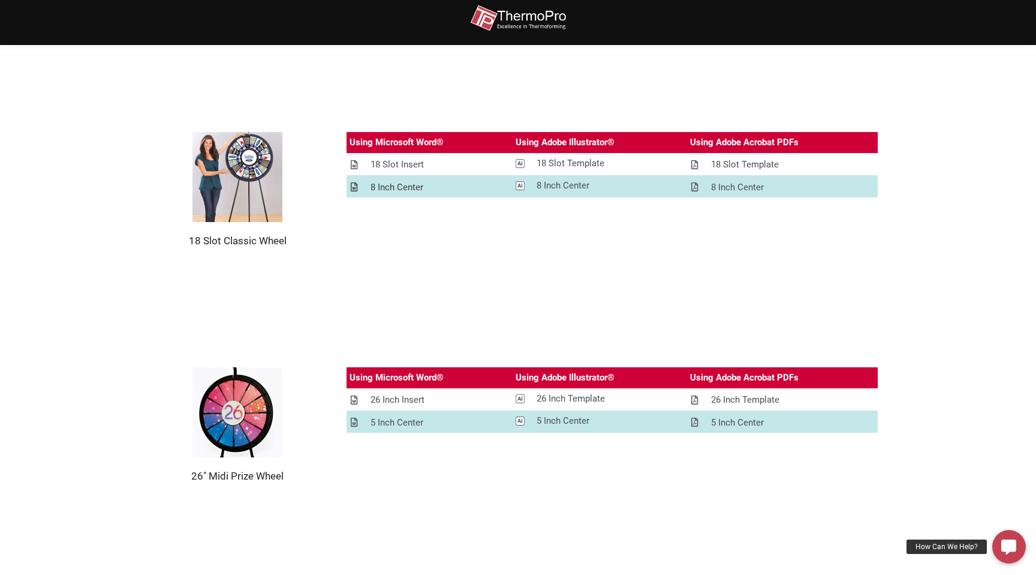
click at [395, 186] on div "8 Inch Center" at bounding box center [397, 187] width 53 height 15
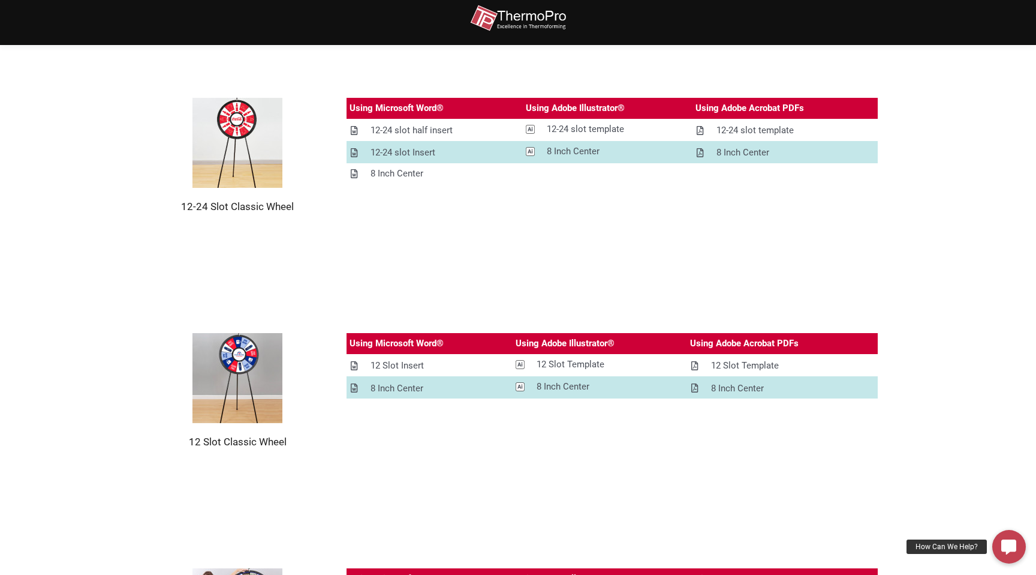
scroll to position [219, 0]
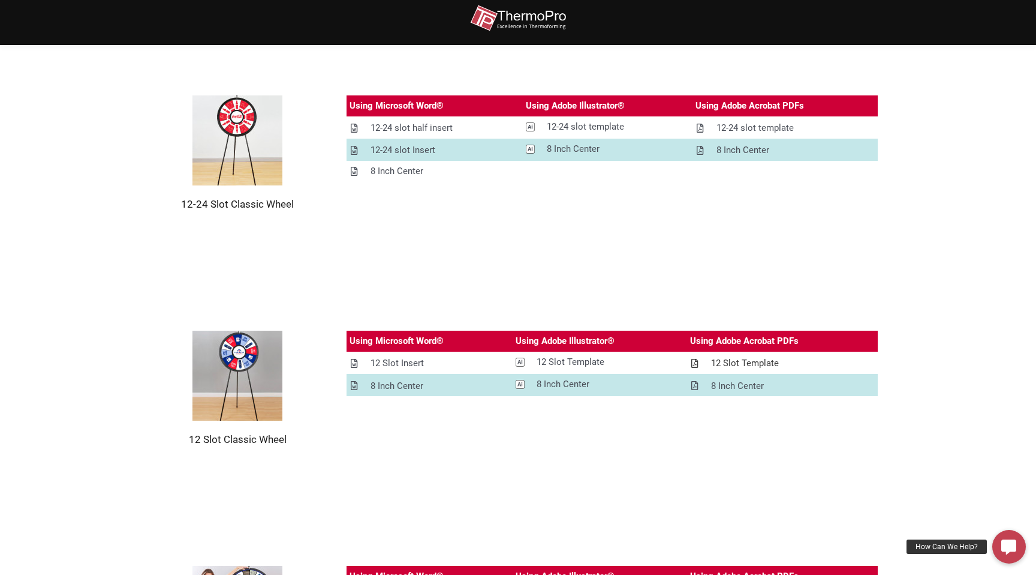
click at [740, 362] on div "12 Slot Template" at bounding box center [745, 363] width 68 height 15
click at [731, 387] on div "8 Inch Center" at bounding box center [737, 385] width 53 height 15
click at [576, 365] on div "12 Slot Template" at bounding box center [571, 361] width 68 height 15
click at [550, 383] on div "8 Inch Center" at bounding box center [563, 384] width 53 height 15
click at [382, 359] on div "12 Slot Insert" at bounding box center [397, 363] width 53 height 15
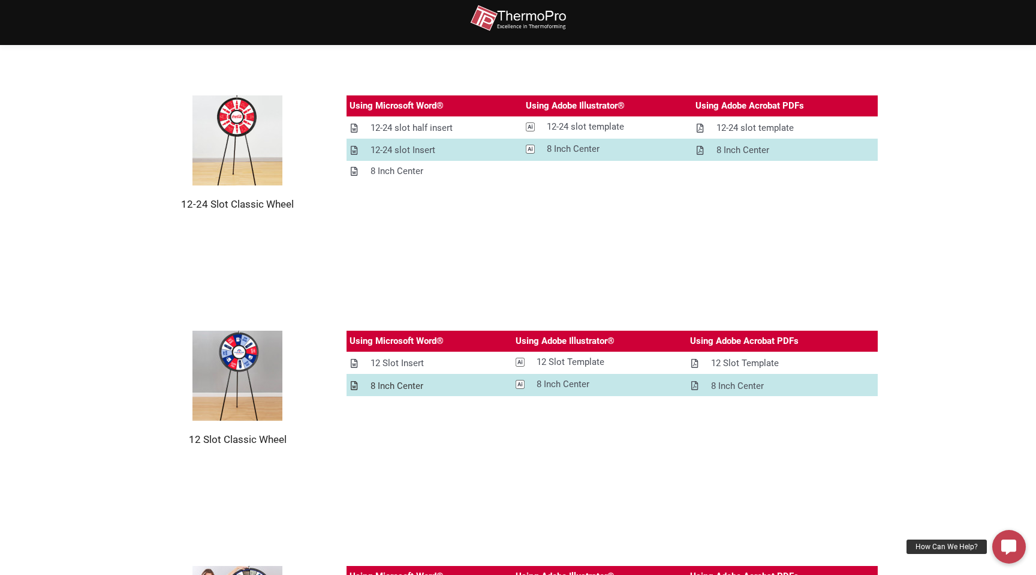
click at [380, 387] on div "8 Inch Center" at bounding box center [397, 385] width 53 height 15
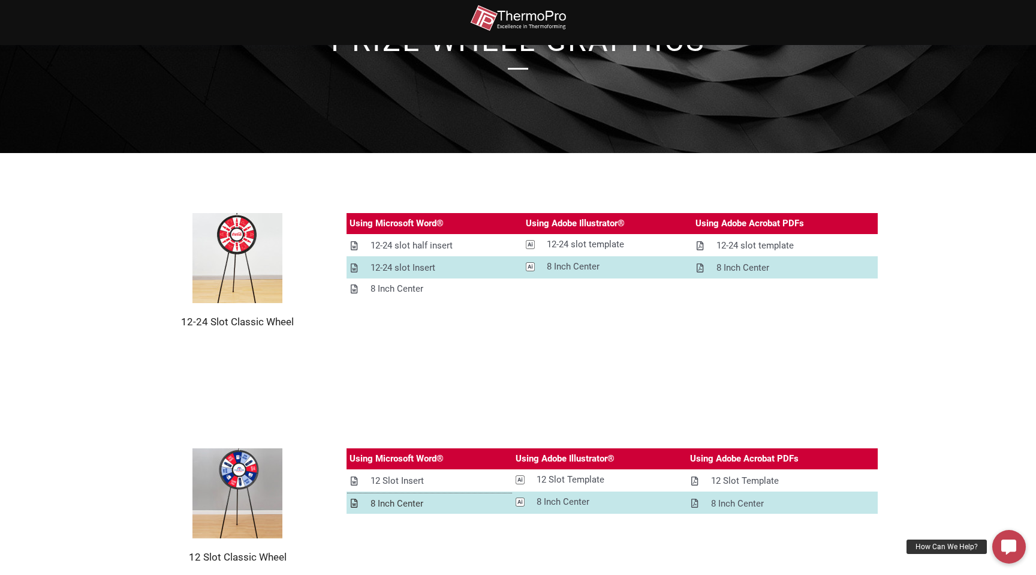
scroll to position [99, 0]
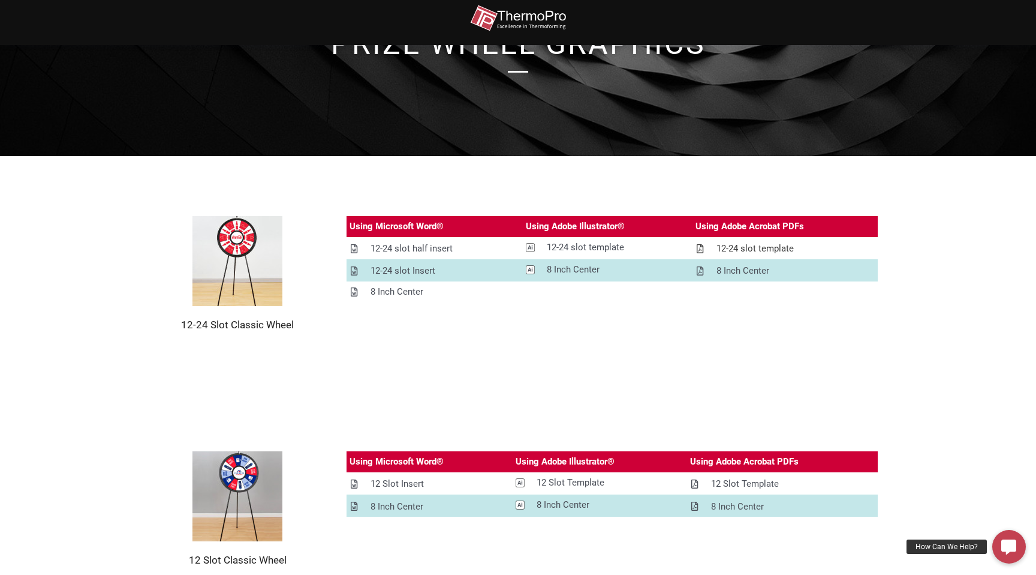
click at [745, 248] on div "12-24 slot template" at bounding box center [755, 248] width 77 height 15
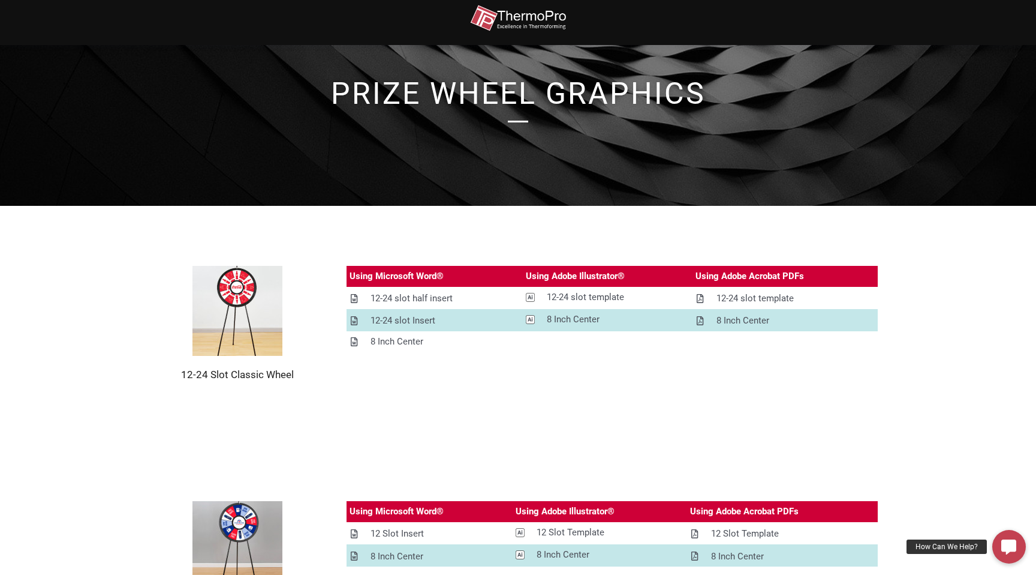
scroll to position [48, 0]
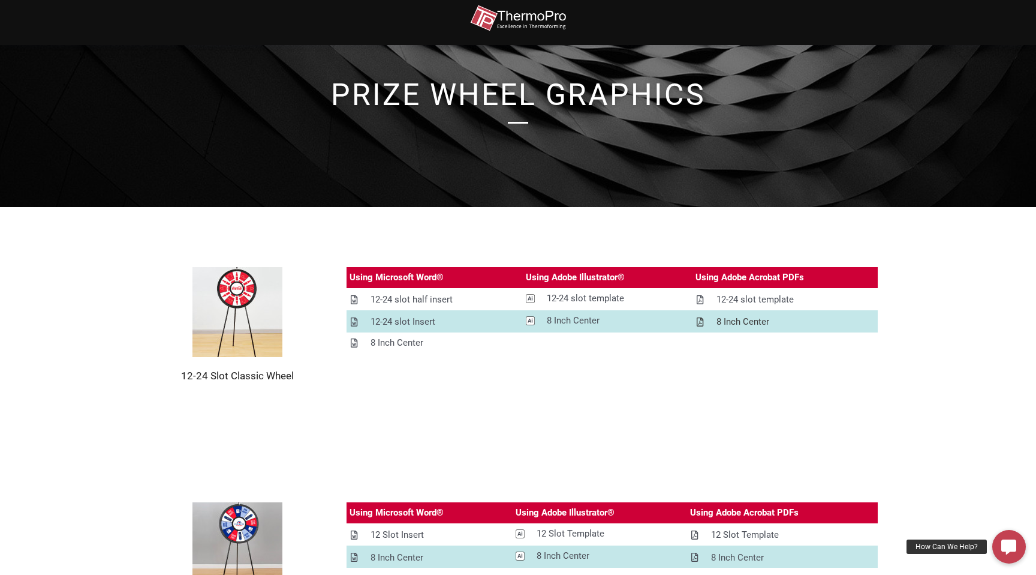
click at [736, 322] on div "8 Inch Center" at bounding box center [743, 321] width 53 height 15
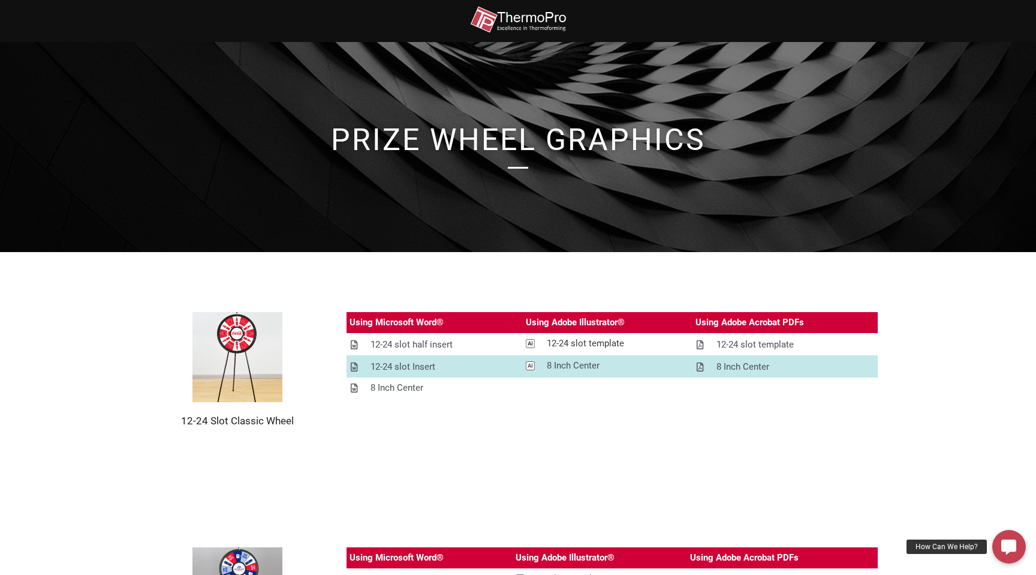
click at [552, 344] on div "12-24 slot template" at bounding box center [585, 343] width 77 height 15
click at [549, 369] on div "8 Inch Center" at bounding box center [573, 365] width 53 height 15
click at [902, 20] on div at bounding box center [518, 21] width 1036 height 42
click at [423, 342] on div "12-24 slot half insert" at bounding box center [412, 344] width 82 height 15
click at [404, 363] on div "12-24 slot Insert" at bounding box center [403, 366] width 65 height 15
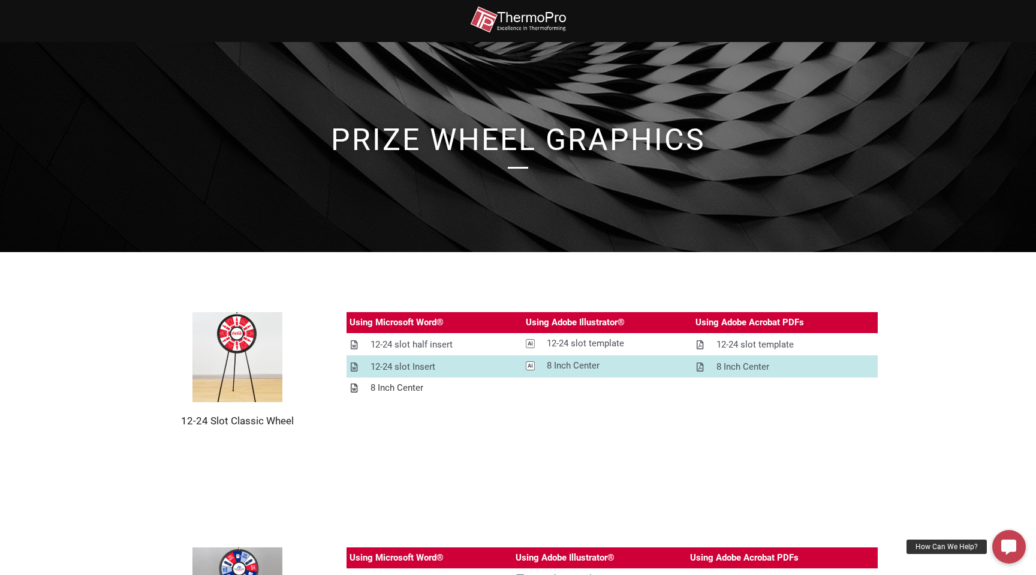
click at [392, 389] on div "8 Inch Center" at bounding box center [397, 387] width 53 height 15
